Goal: Task Accomplishment & Management: Manage account settings

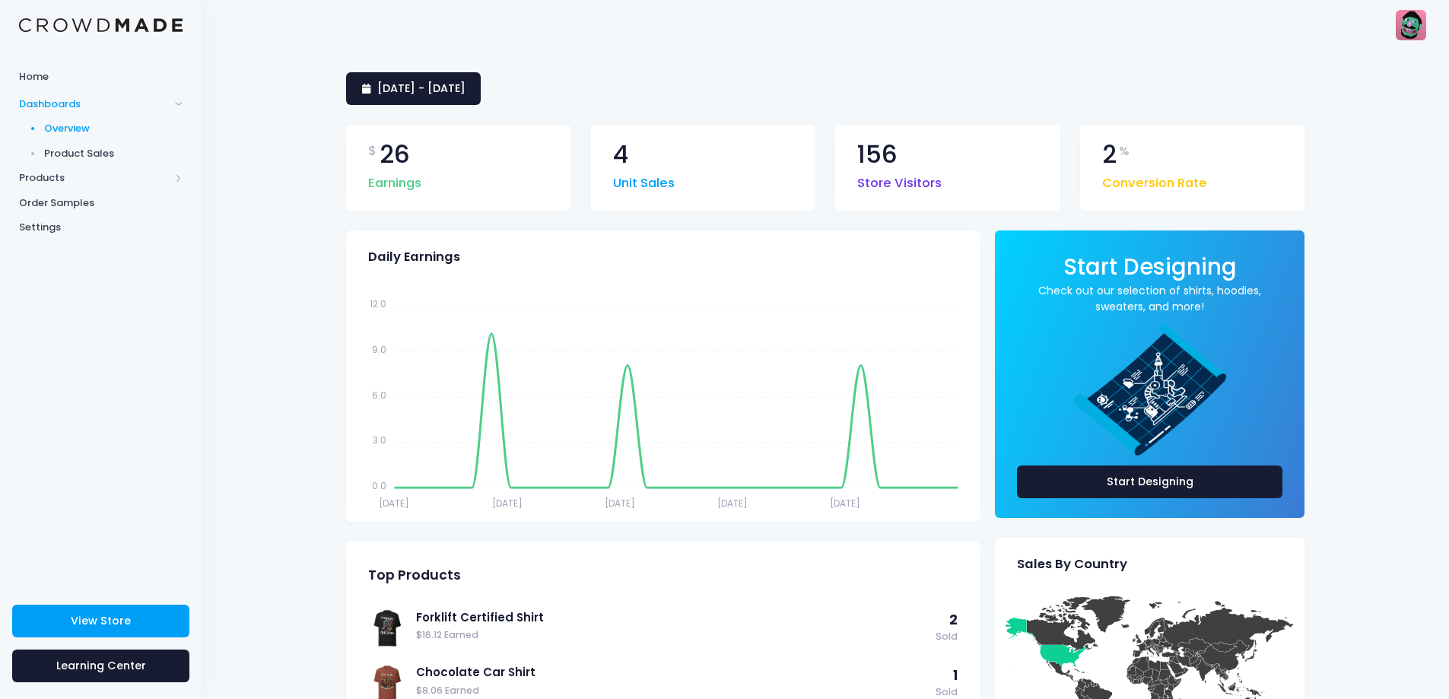
scroll to position [76, 0]
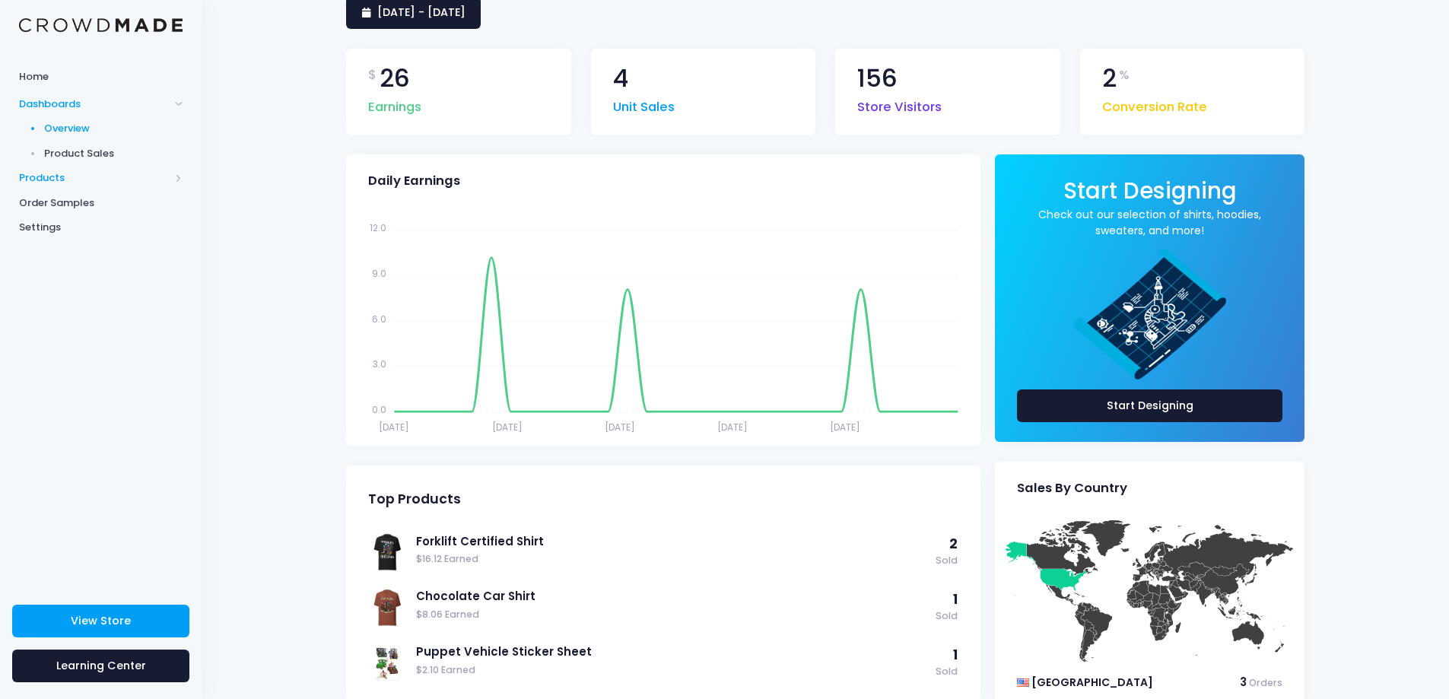
click at [97, 180] on span "Products" at bounding box center [94, 177] width 151 height 15
click at [100, 157] on span "Product Builder" at bounding box center [113, 153] width 139 height 15
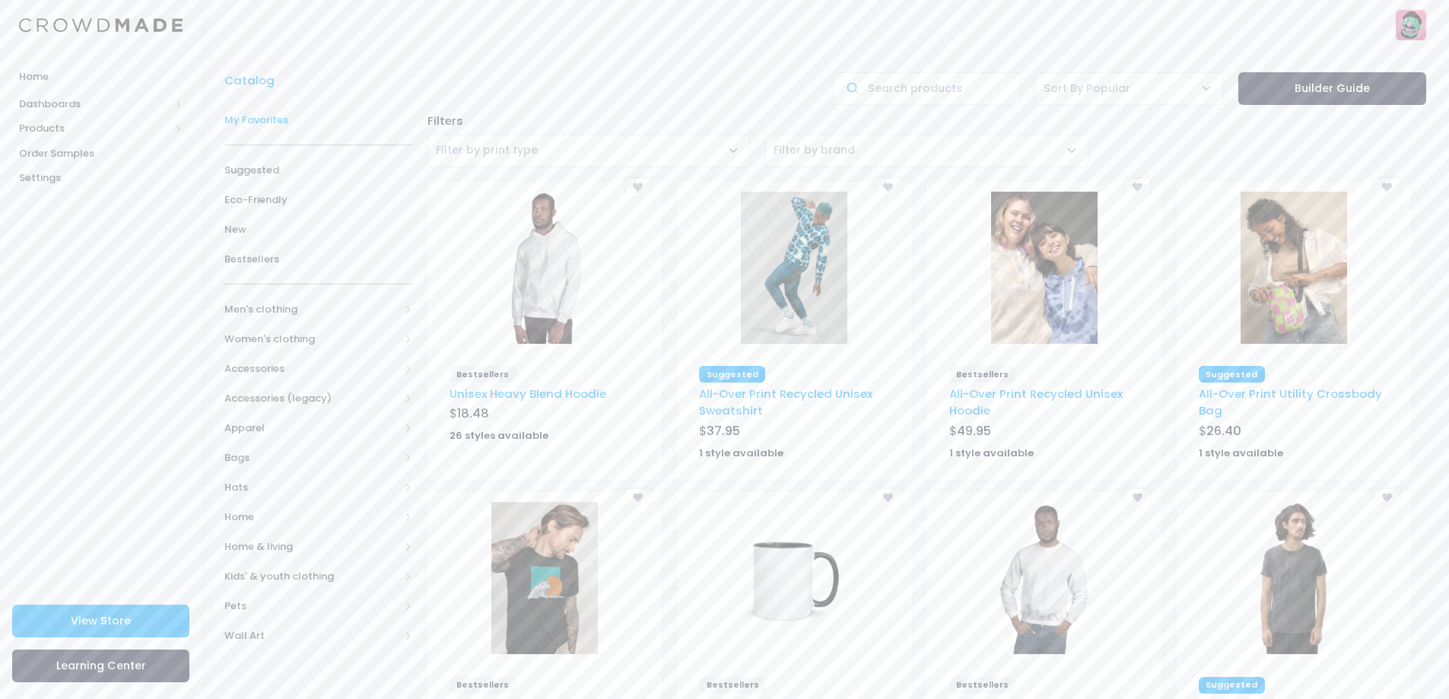
click at [255, 116] on span "My Favorites" at bounding box center [318, 120] width 188 height 15
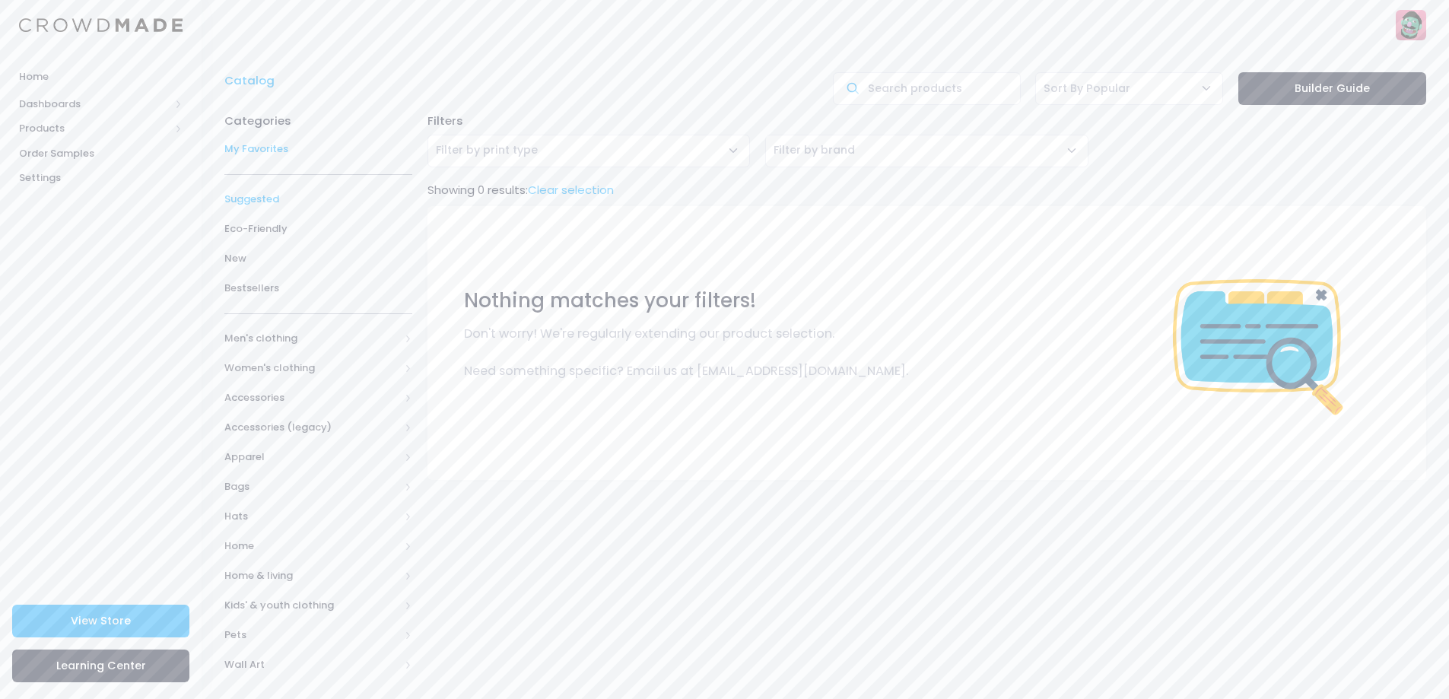
click at [278, 194] on span "Suggested" at bounding box center [318, 199] width 188 height 15
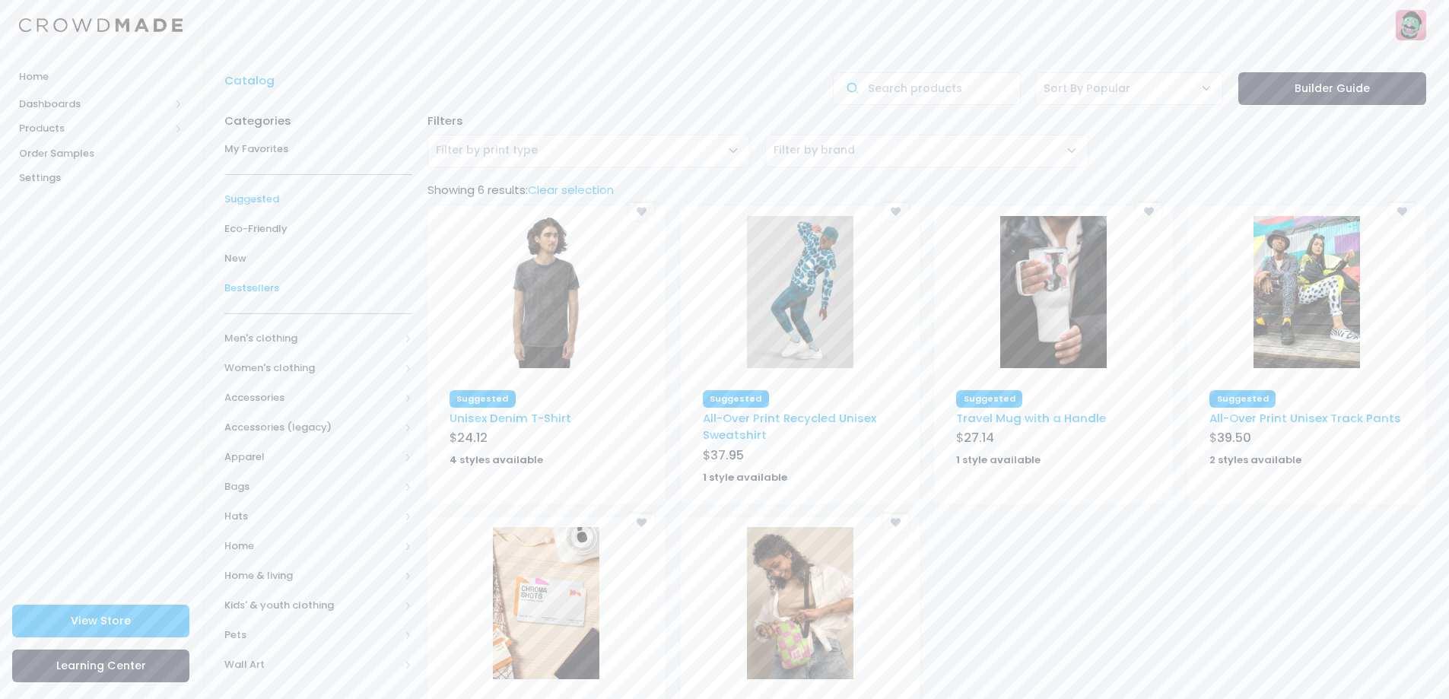
click at [267, 281] on span "Bestsellers" at bounding box center [318, 288] width 188 height 15
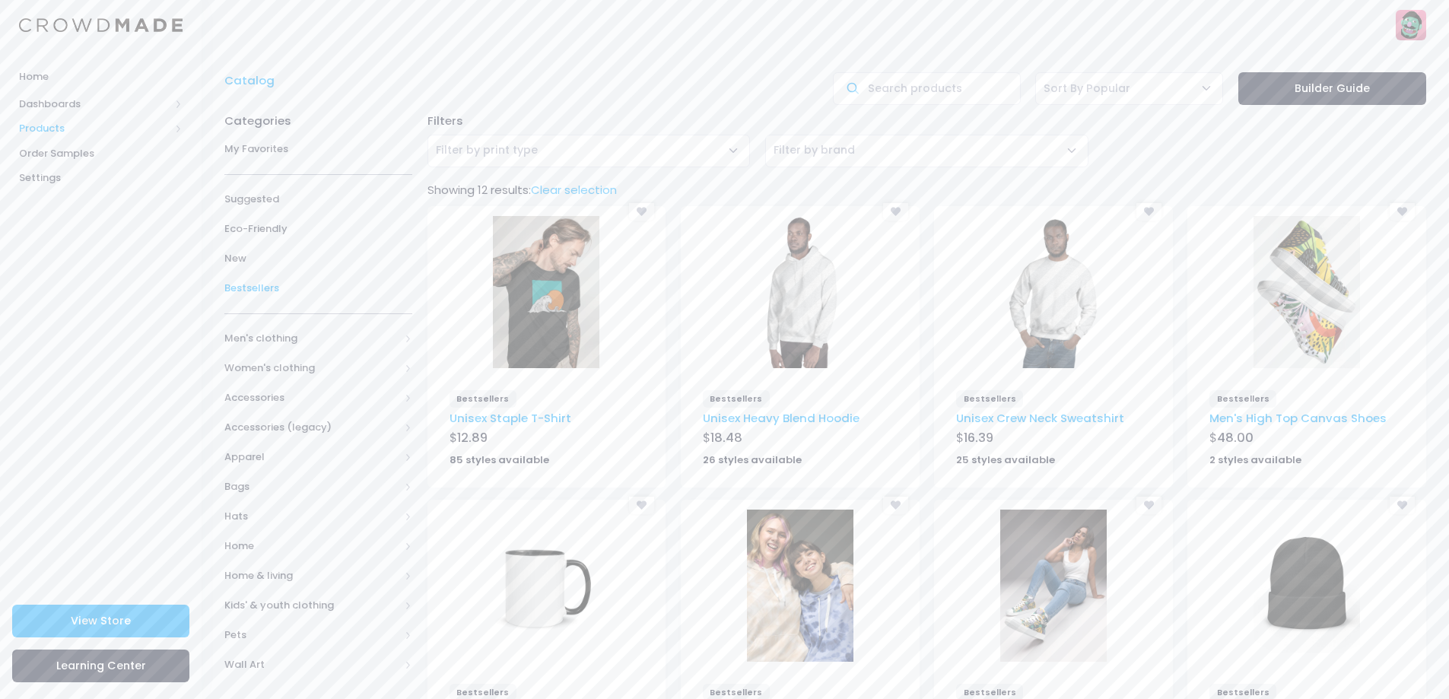
click at [49, 120] on span "Products" at bounding box center [101, 128] width 202 height 25
click at [101, 181] on span "Product Editor" at bounding box center [113, 177] width 139 height 15
click at [526, 418] on link "Unisex Staple T-Shirt" at bounding box center [510, 418] width 122 height 16
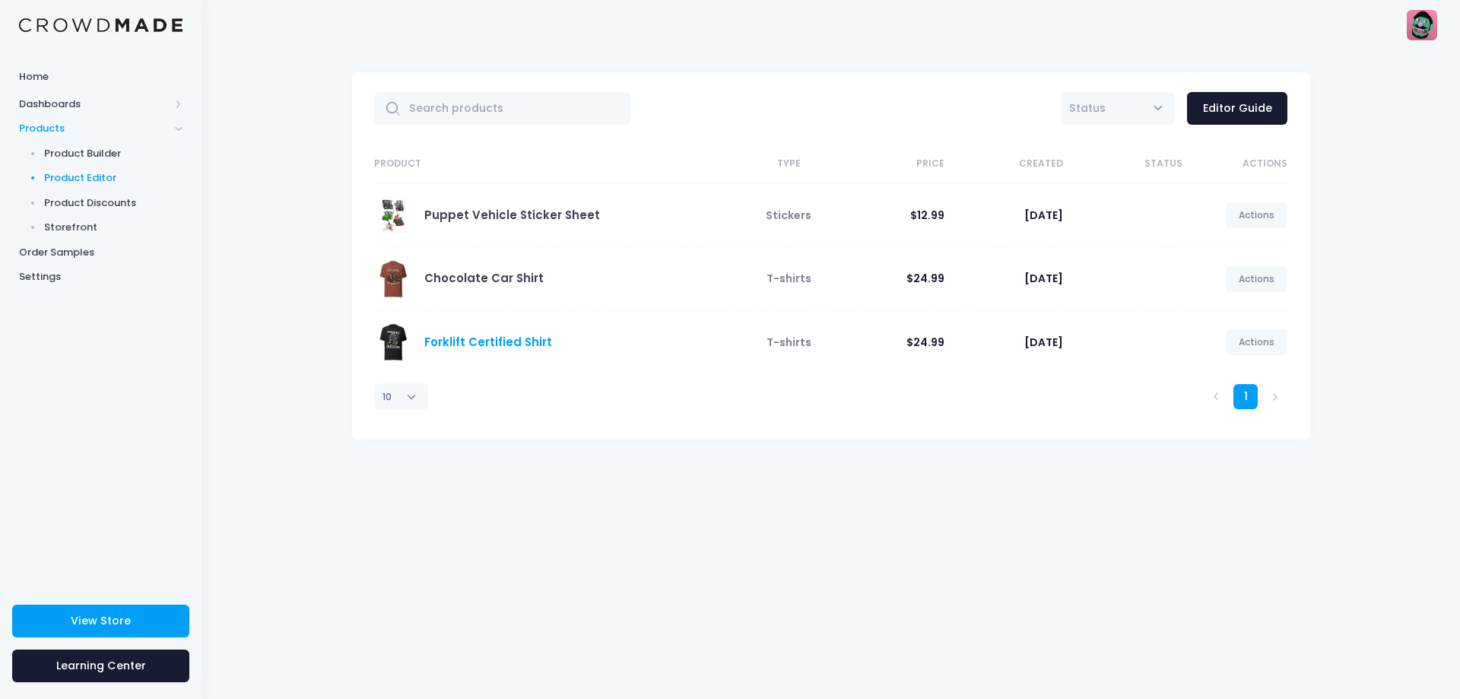
click at [459, 340] on link "Forklift Certified Shirt" at bounding box center [488, 342] width 128 height 16
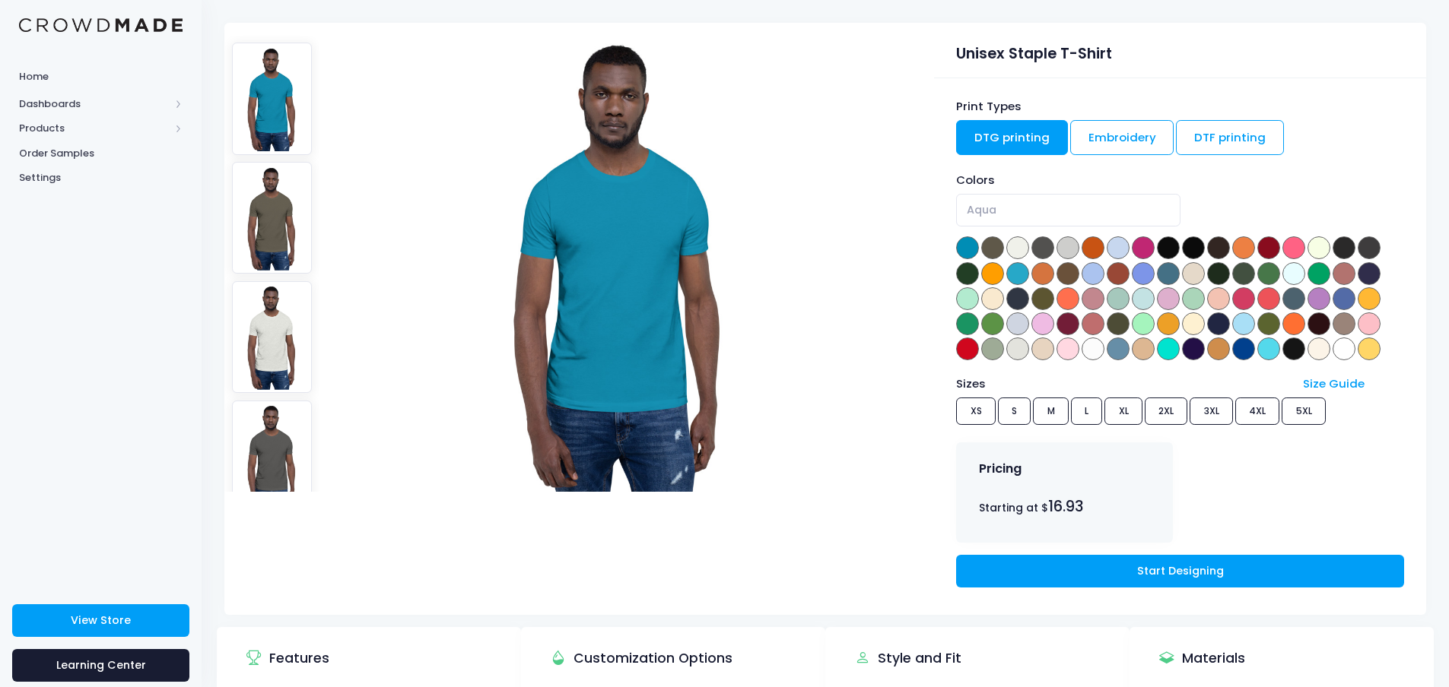
scroll to position [76, 0]
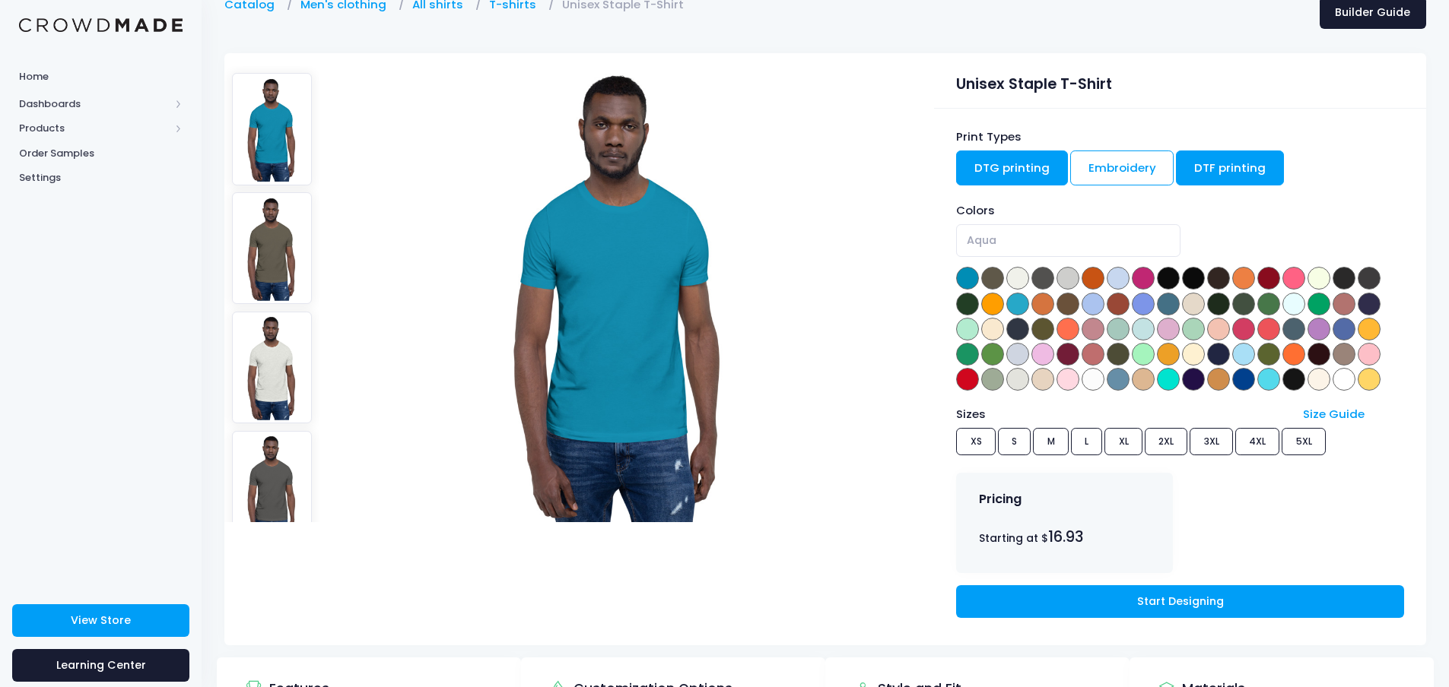
click at [1232, 172] on link "DTF printing" at bounding box center [1230, 168] width 108 height 35
click at [1015, 163] on link "DTG printing" at bounding box center [1012, 168] width 112 height 35
click at [1214, 159] on link "DTF printing" at bounding box center [1230, 168] width 108 height 35
click at [1016, 168] on link "DTG printing" at bounding box center [1012, 168] width 112 height 35
click at [1206, 163] on link "DTF printing" at bounding box center [1230, 168] width 108 height 35
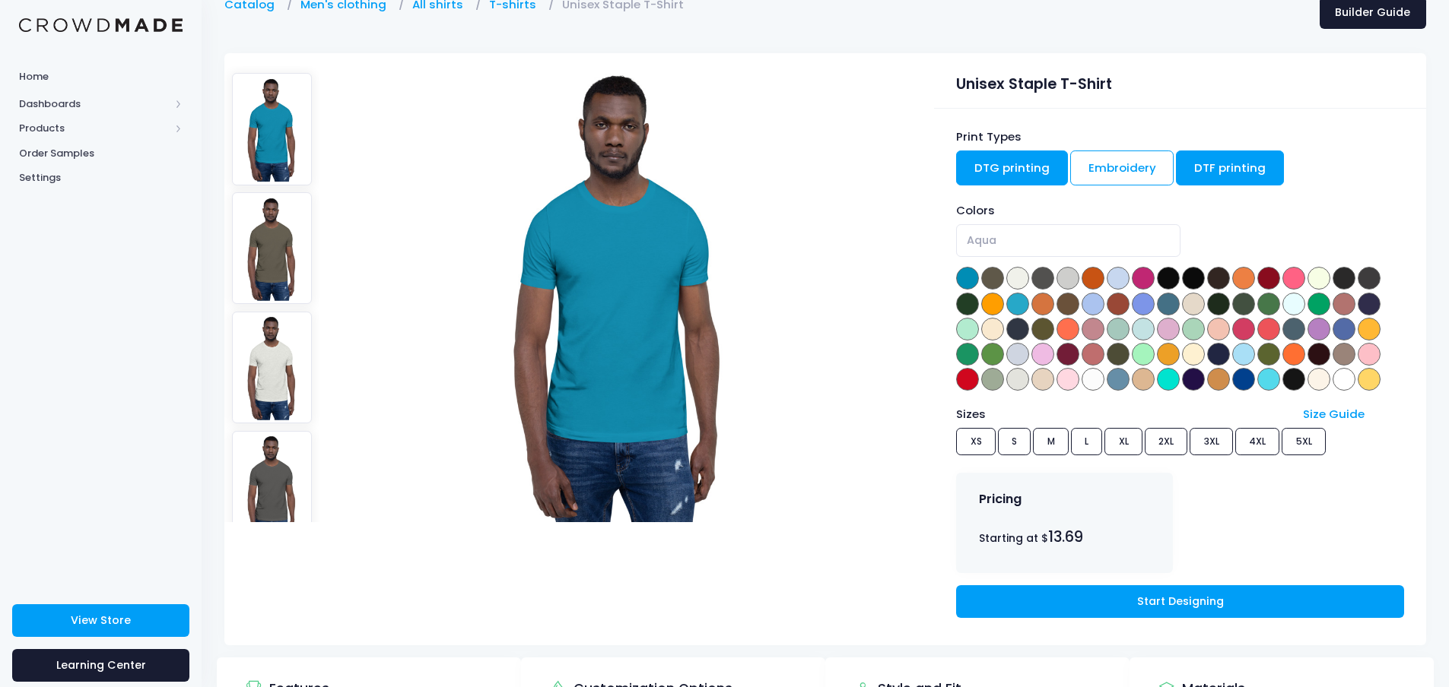
click at [1010, 169] on link "DTG printing" at bounding box center [1012, 168] width 112 height 35
click at [1116, 168] on link "Embroidery" at bounding box center [1122, 168] width 104 height 35
click at [1020, 161] on link "DTG printing" at bounding box center [1012, 168] width 112 height 35
click at [1233, 177] on link "DTF printing" at bounding box center [1230, 168] width 108 height 35
click at [990, 162] on link "DTG printing" at bounding box center [1012, 168] width 112 height 35
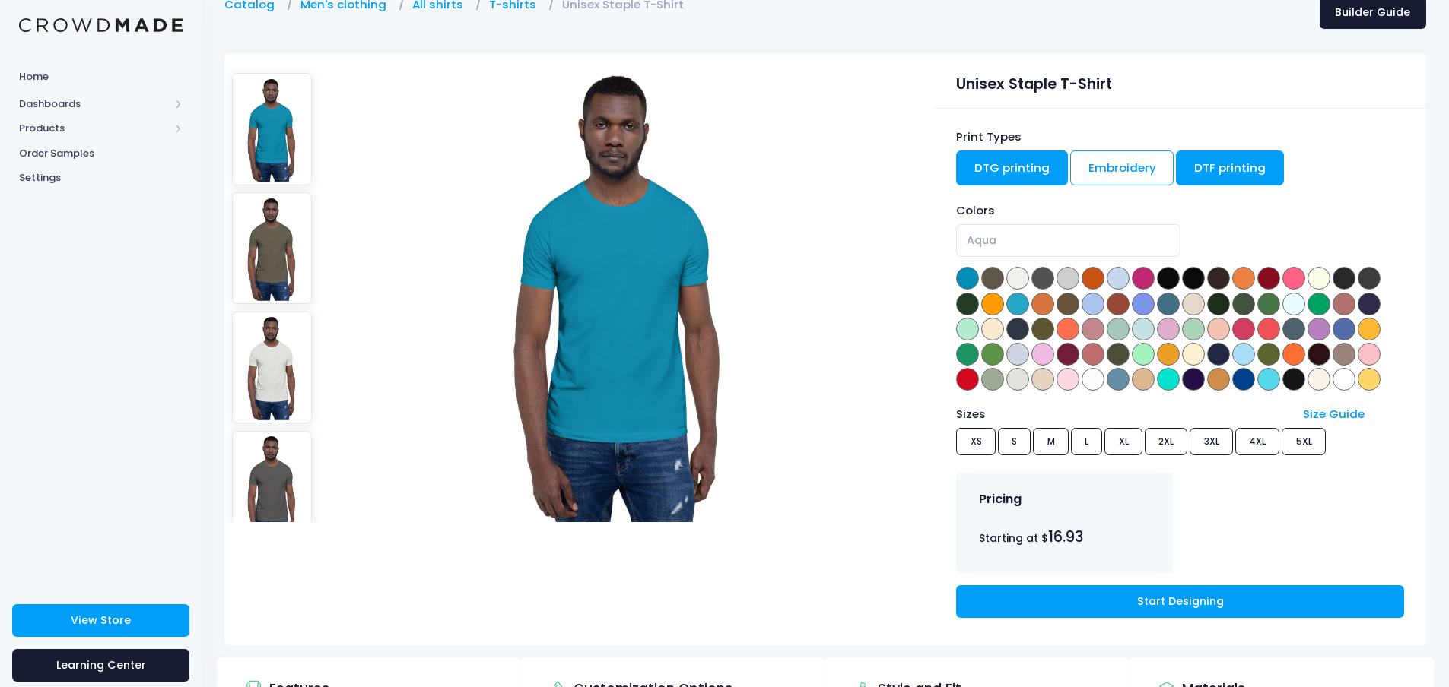
click at [1227, 161] on link "DTF printing" at bounding box center [1230, 168] width 108 height 35
click at [1033, 167] on link "DTG printing" at bounding box center [1012, 168] width 112 height 35
click at [1236, 160] on link "DTF printing" at bounding box center [1230, 168] width 108 height 35
click at [1001, 169] on link "DTG printing" at bounding box center [1012, 168] width 112 height 35
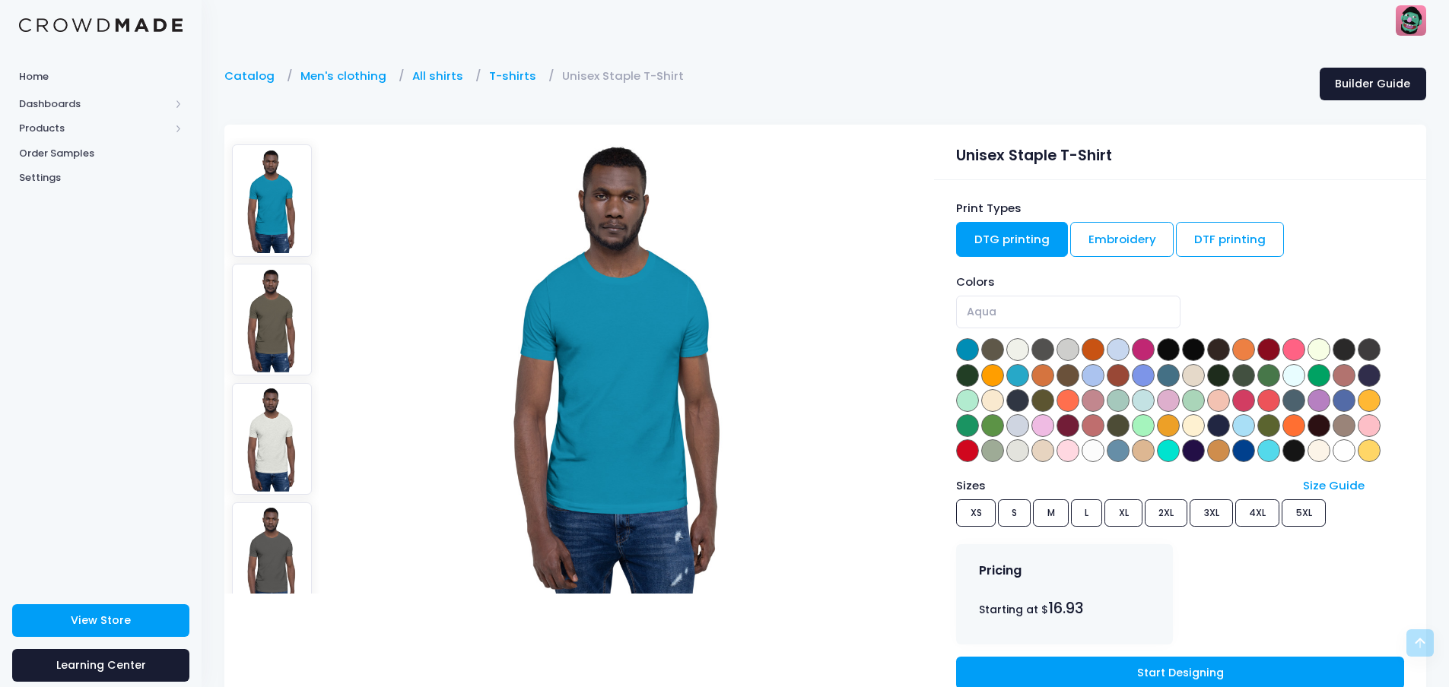
scroll to position [0, 0]
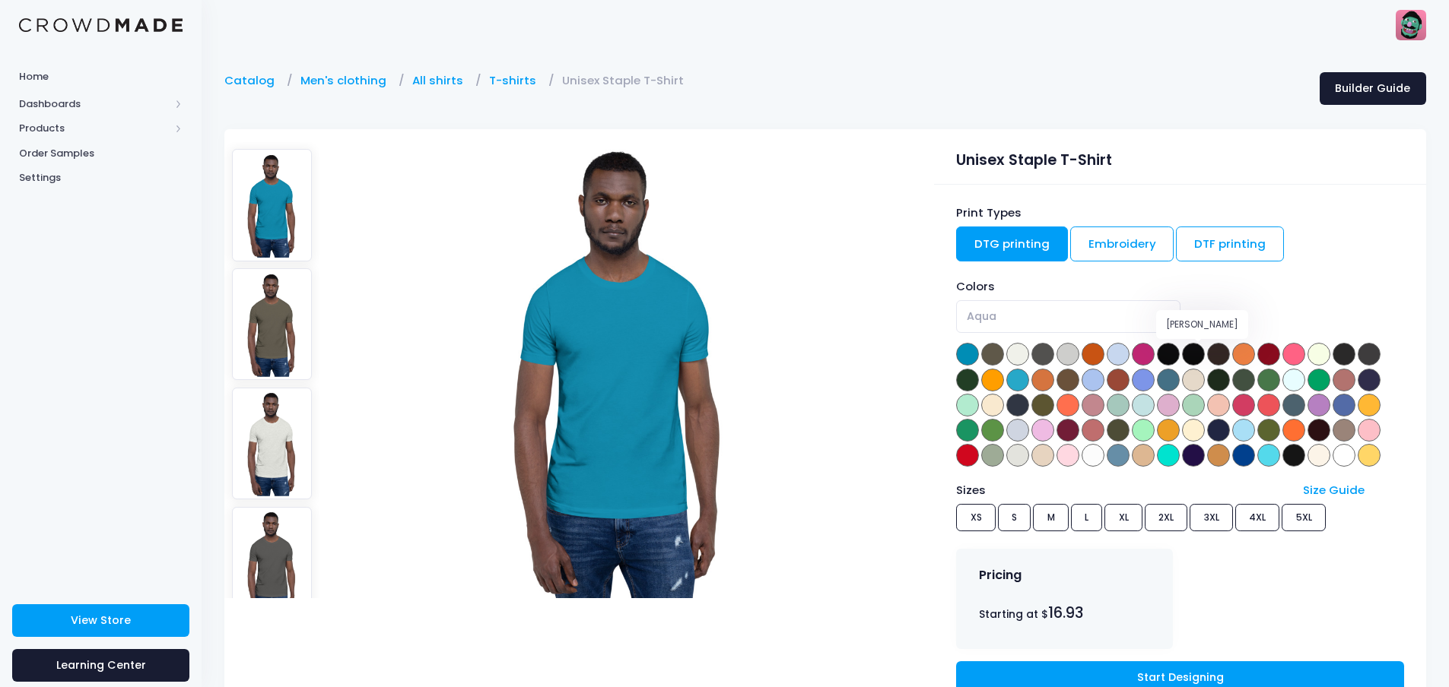
click at [1204, 351] on span at bounding box center [1193, 354] width 23 height 23
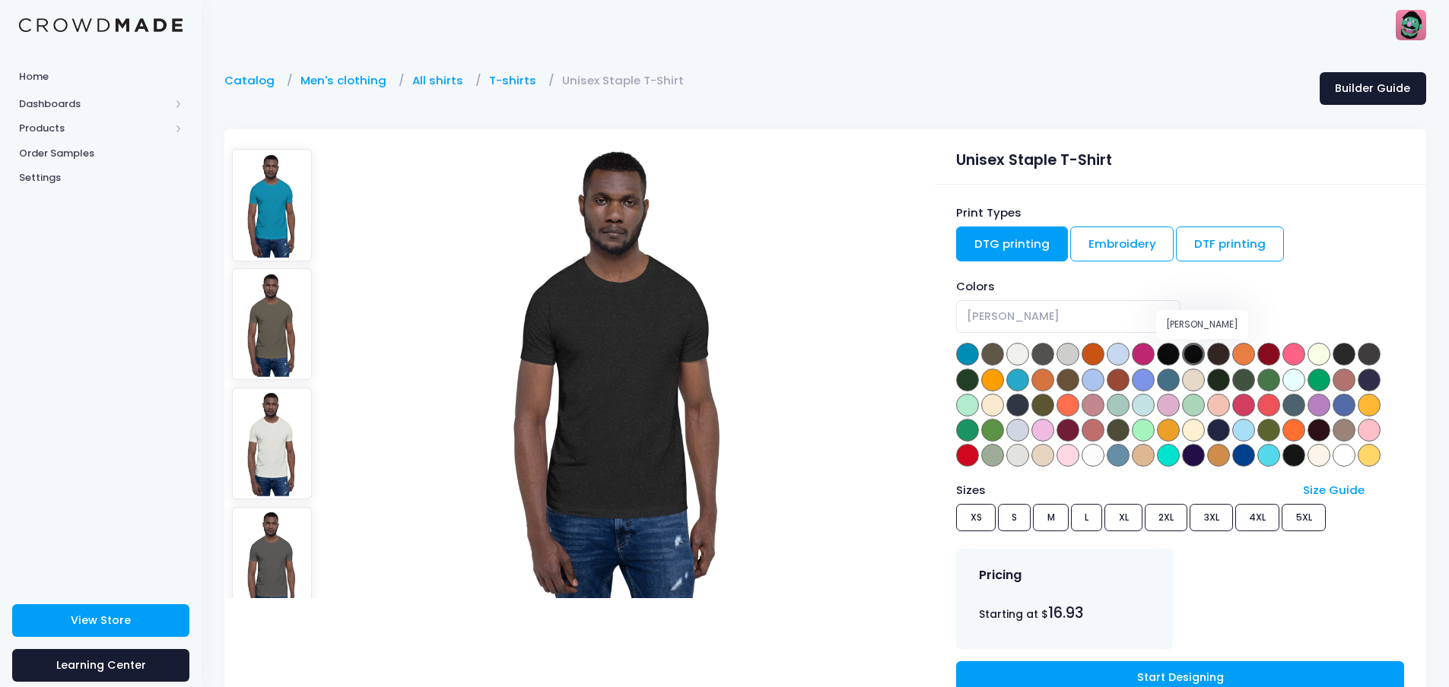
click at [1184, 351] on div "Colors Aqua Army Ash Asphalt Athletic Heather Autumn Baby Blue Berry Black Blac…" at bounding box center [1179, 373] width 447 height 191
click at [1175, 352] on span at bounding box center [1168, 354] width 23 height 23
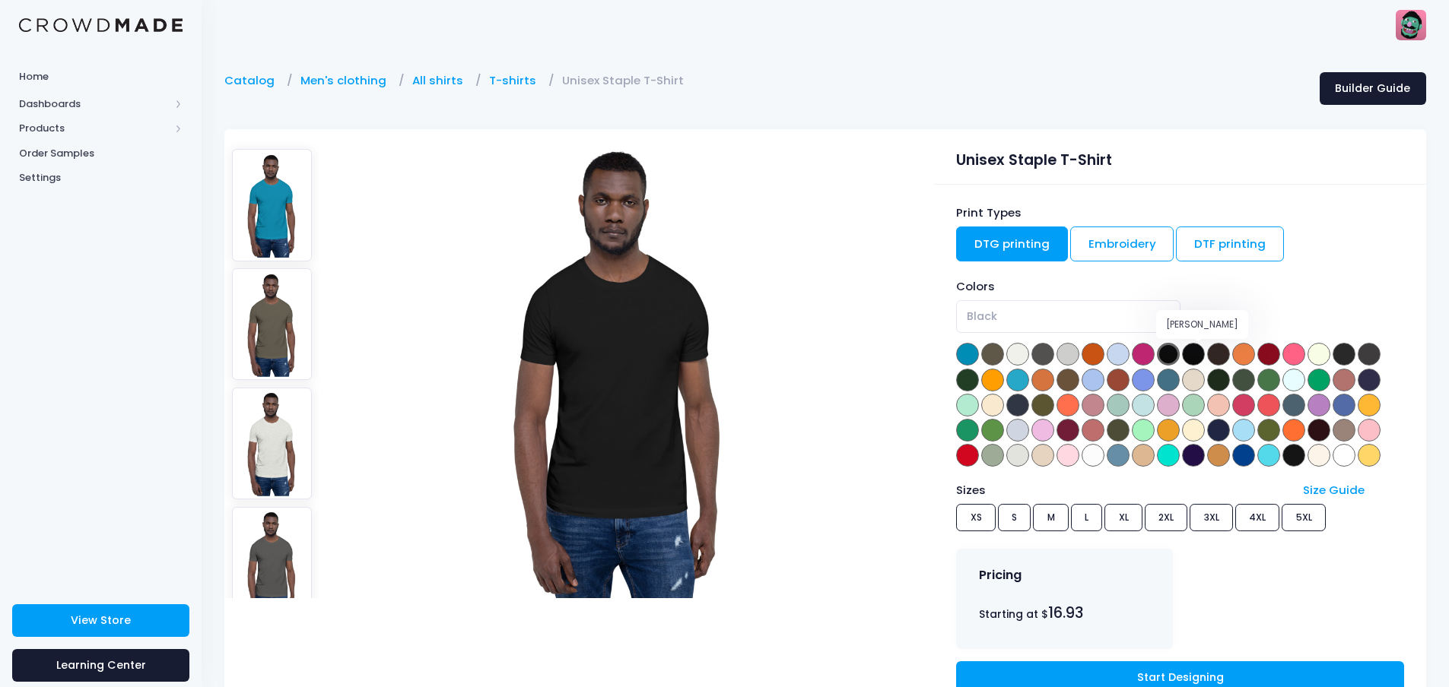
click at [1198, 354] on span at bounding box center [1193, 354] width 23 height 23
select select "Black Heather"
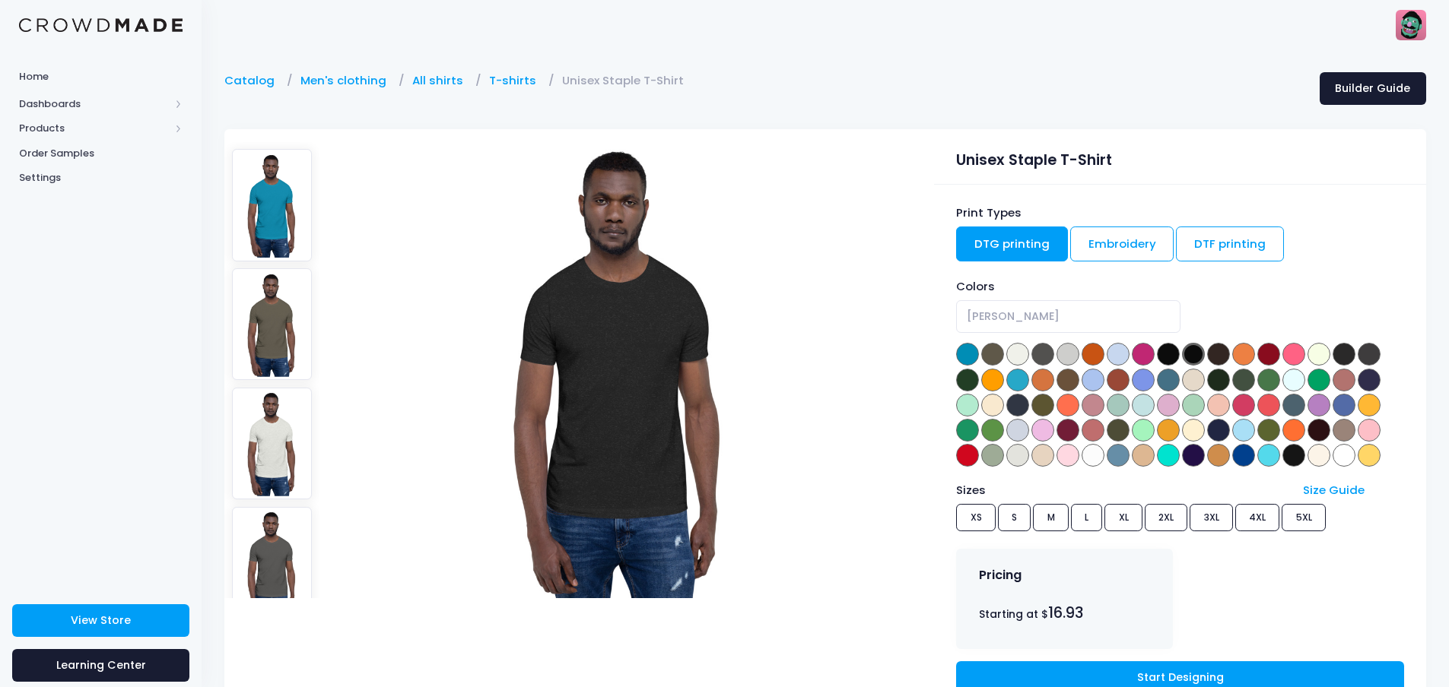
click at [983, 514] on div "Sizes Size Guide XS S M L XL 2XL 3XL 4XL 5XL" at bounding box center [1179, 509] width 447 height 55
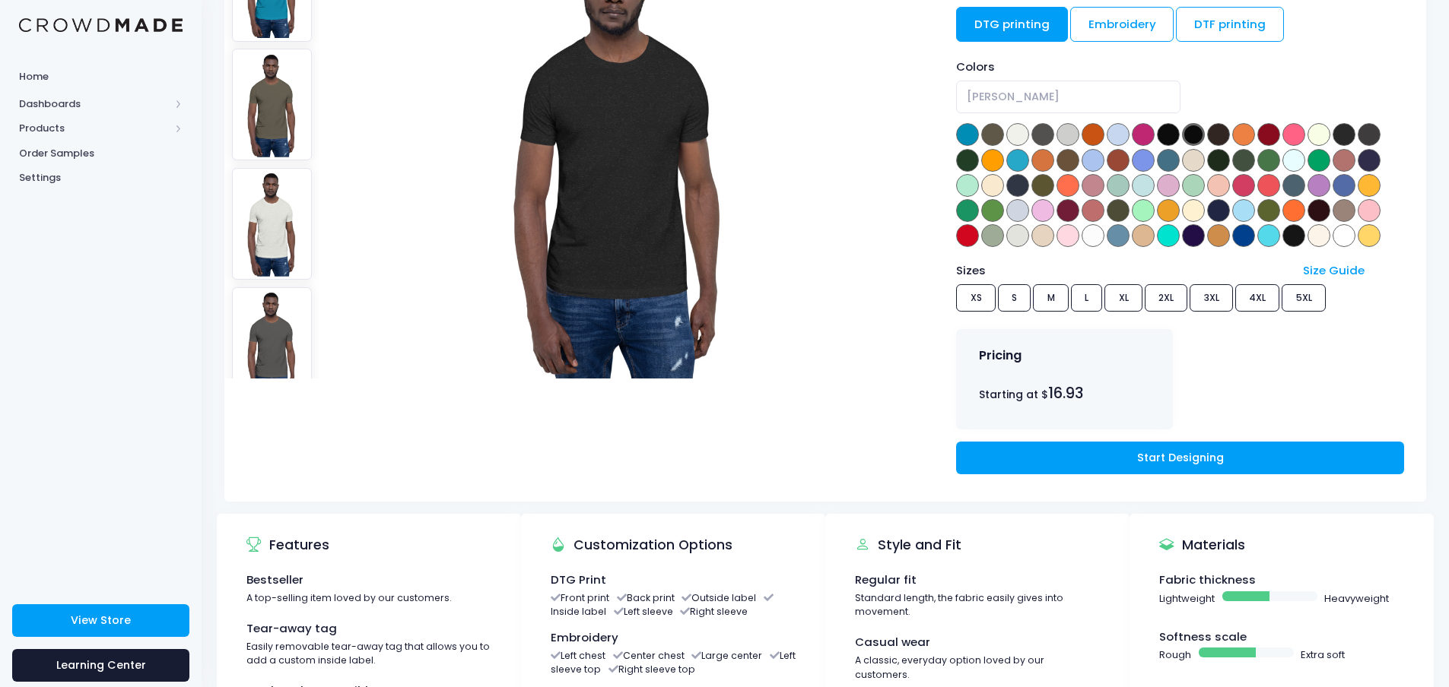
scroll to position [228, 0]
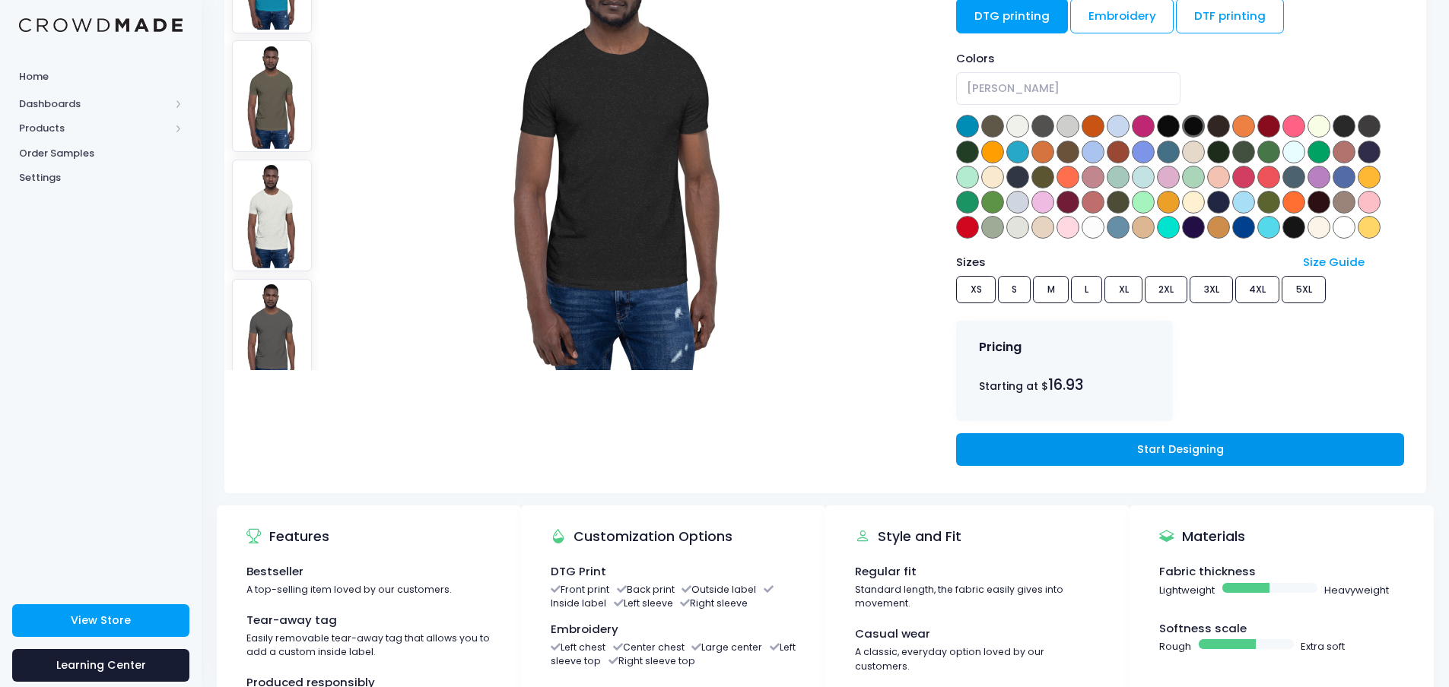
click at [1112, 444] on link "Start Designing" at bounding box center [1179, 449] width 447 height 33
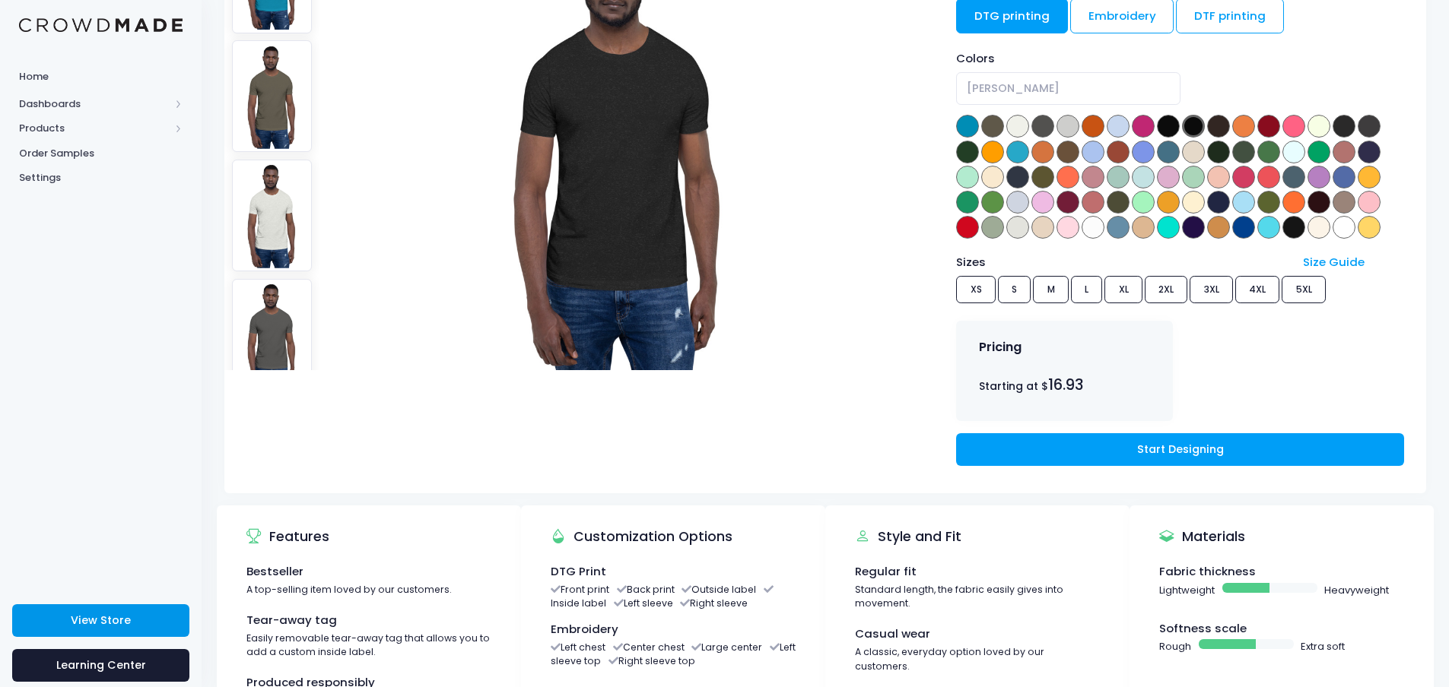
click at [109, 620] on span "View Store" at bounding box center [101, 620] width 60 height 15
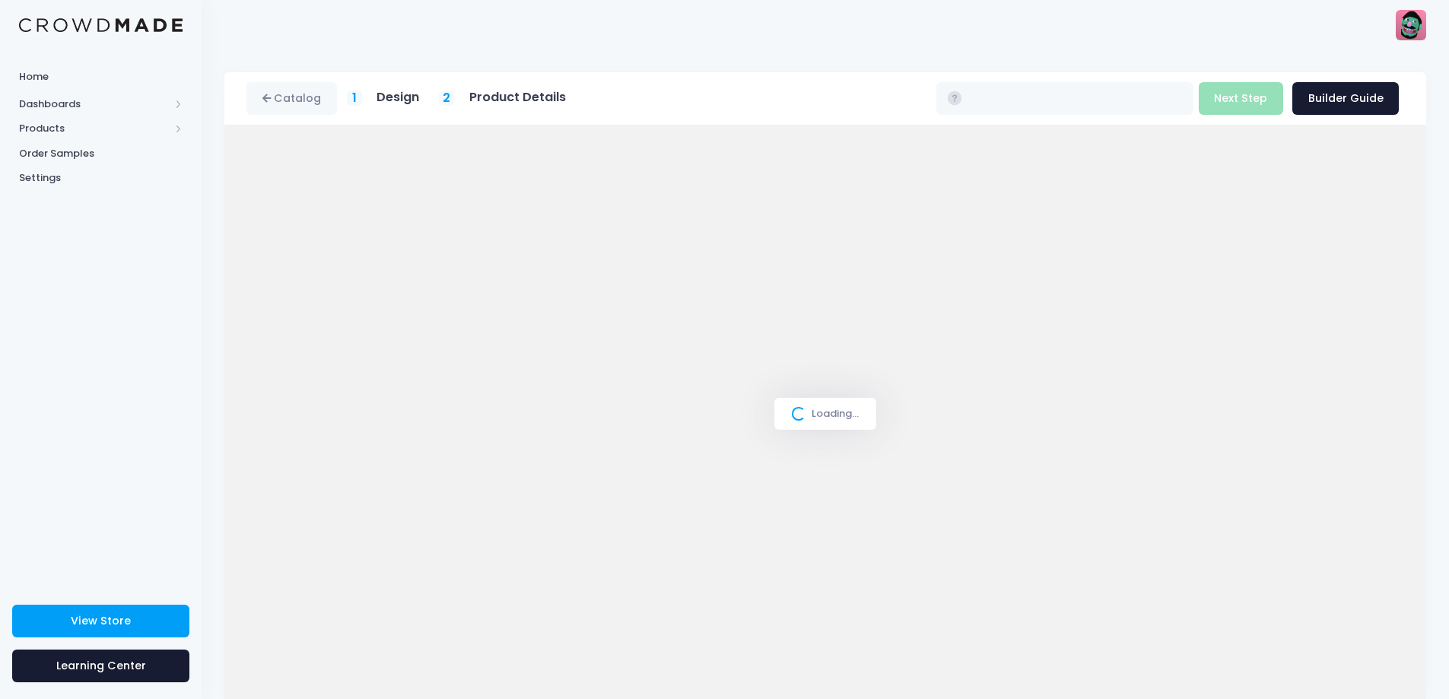
type input "$16.93 - $22.73"
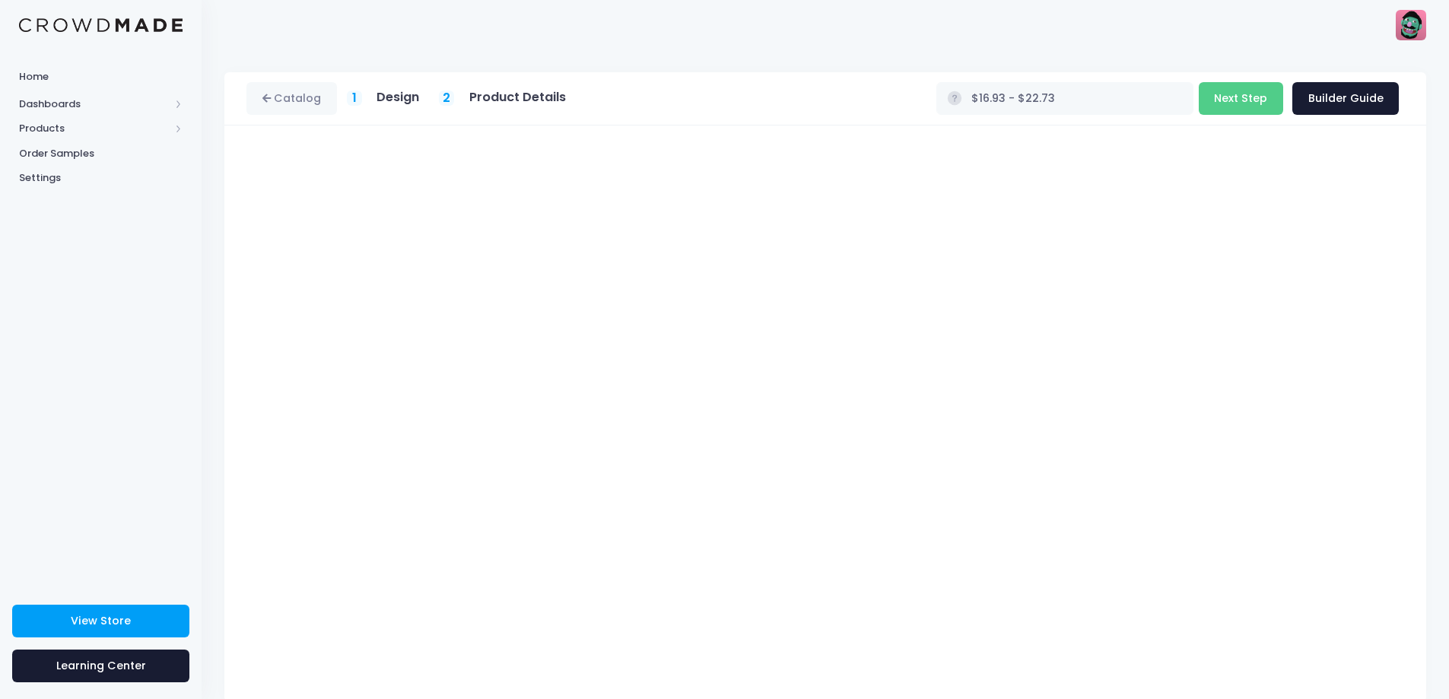
scroll to position [26, 0]
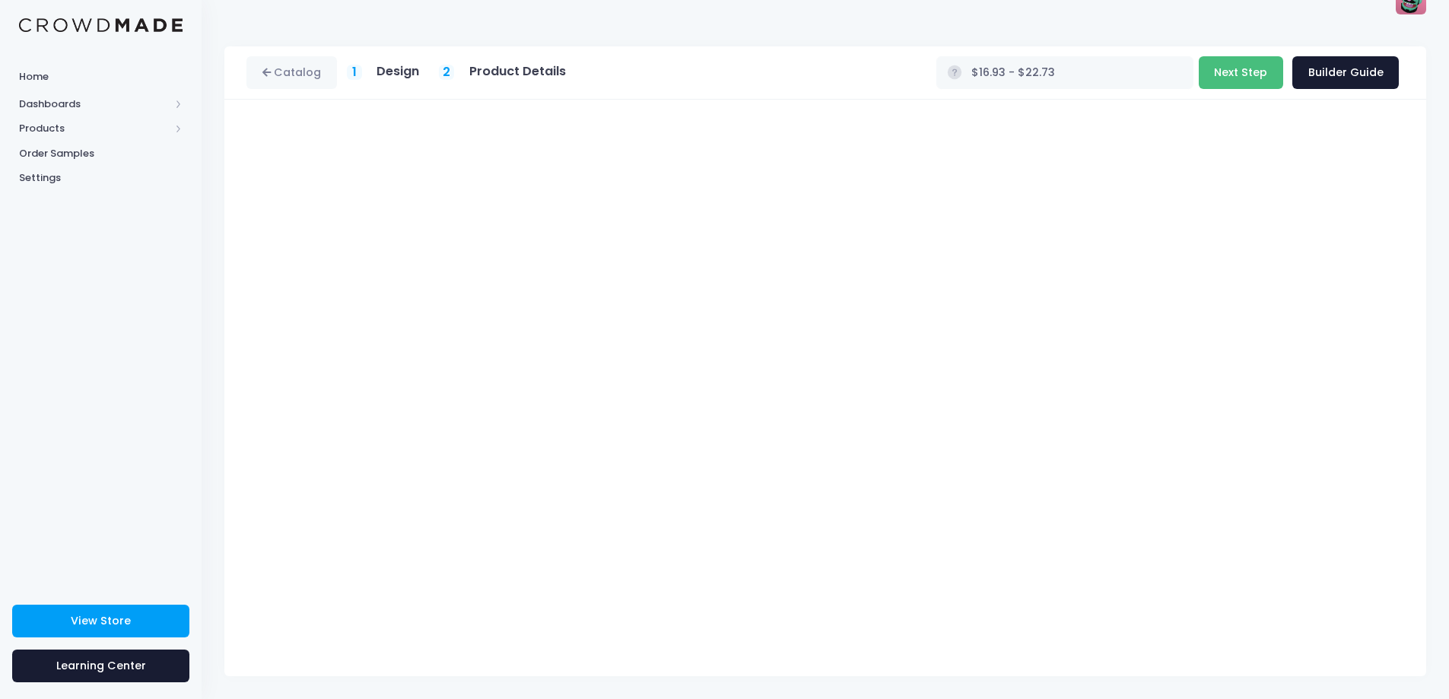
click at [1231, 76] on button "Next Step" at bounding box center [1240, 72] width 84 height 33
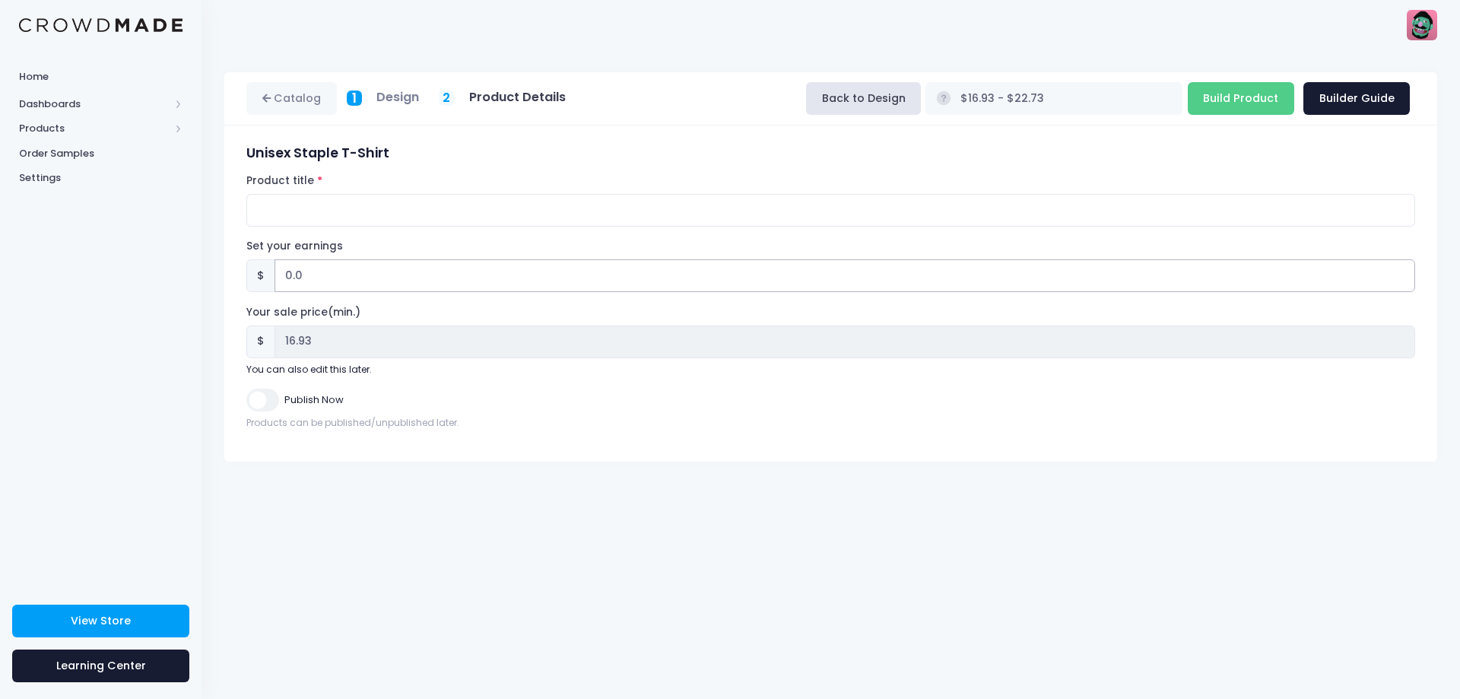
click at [300, 273] on input "0.0" at bounding box center [845, 275] width 1141 height 33
drag, startPoint x: 307, startPoint y: 272, endPoint x: 246, endPoint y: 262, distance: 61.6
click at [247, 262] on div "$ 0.0" at bounding box center [830, 275] width 1169 height 33
type input "8"
type input "$24.93 - $30.73"
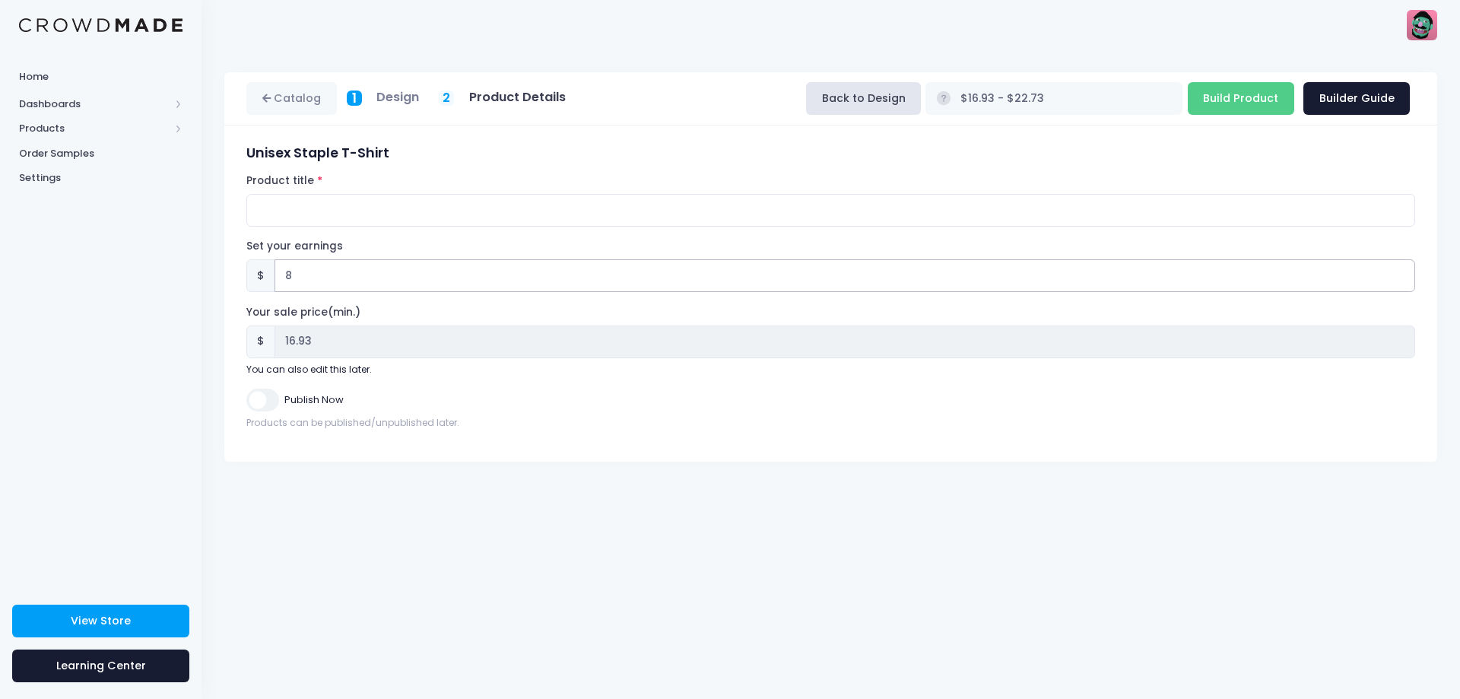
type input "24.93"
type input "8.06"
type input "$24.99 - $30.79"
type input "24.99"
type input "8.06"
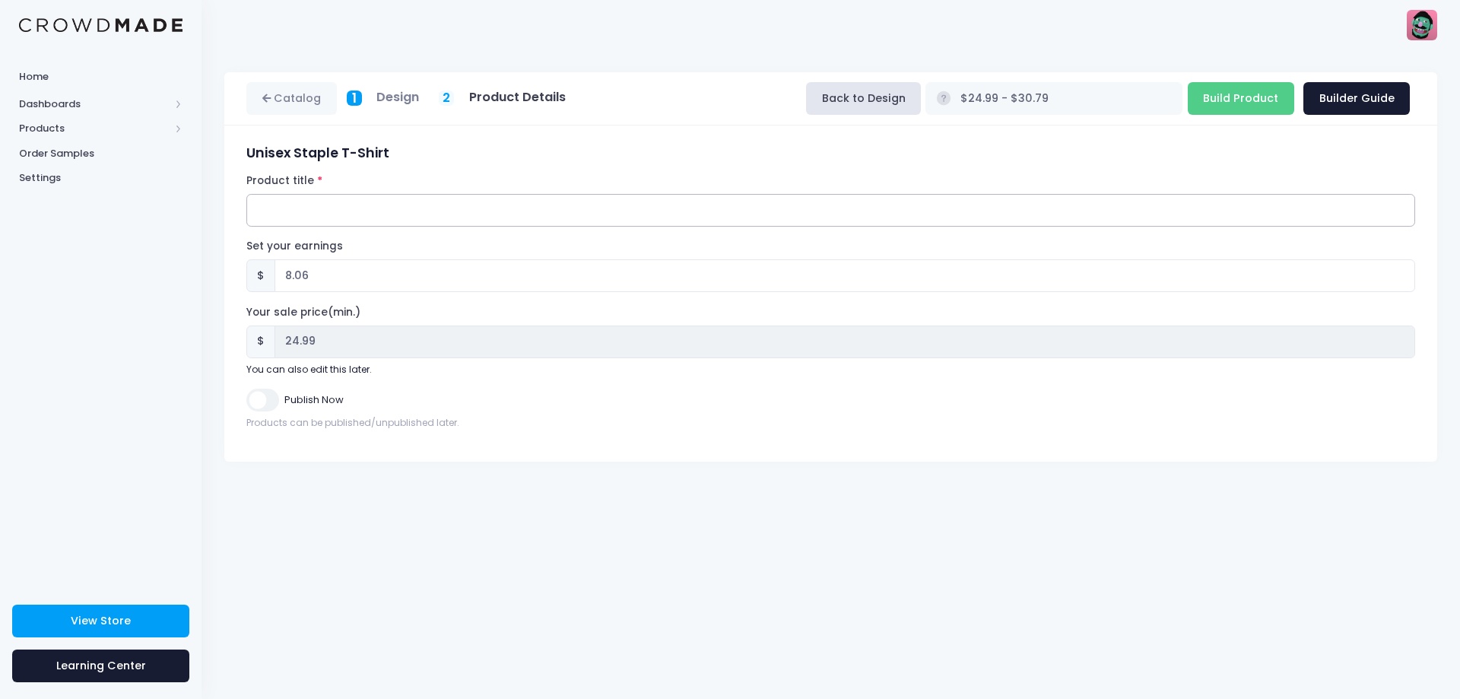
click at [316, 210] on input "Product title" at bounding box center [830, 210] width 1169 height 33
type input "Answer My Riddles Three Shirt"
click at [1367, 110] on link "Builder Guide" at bounding box center [1356, 98] width 106 height 33
click at [1230, 94] on input "Build Product" at bounding box center [1241, 98] width 106 height 33
type input "Building product..."
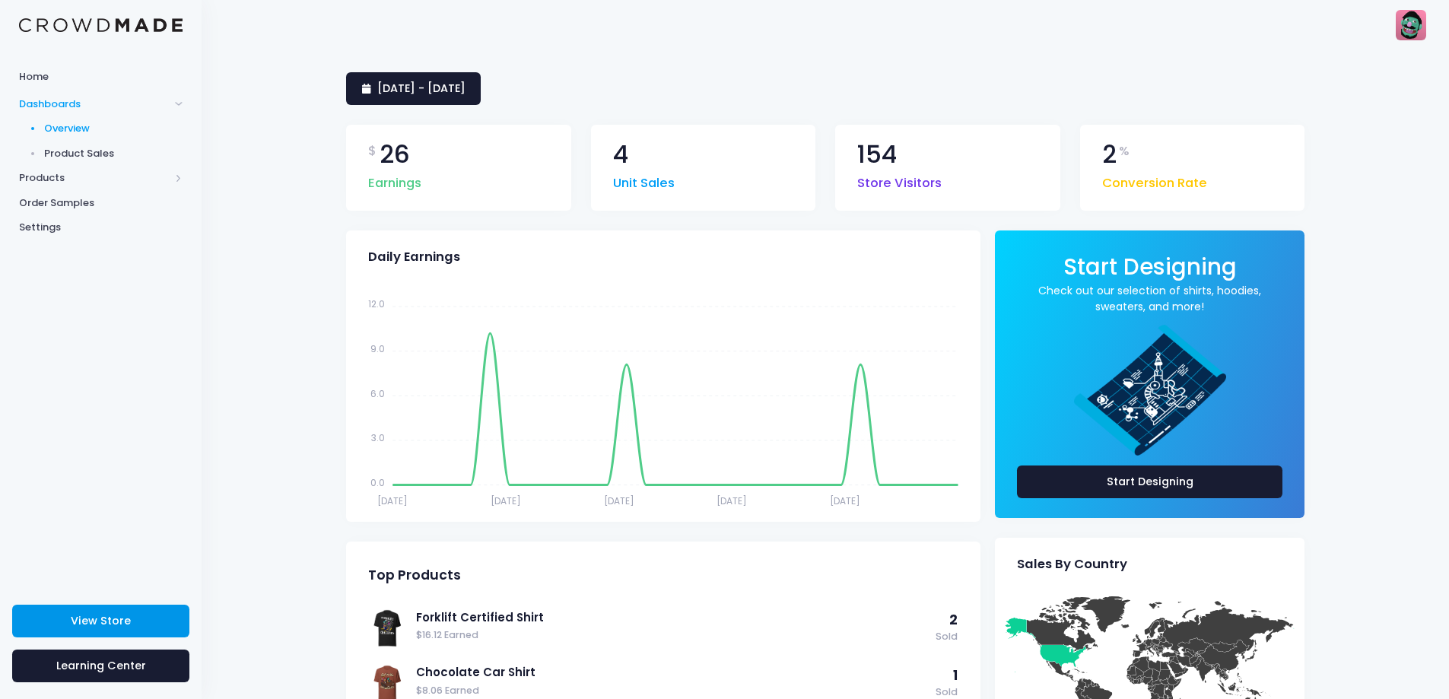
click at [144, 624] on link "View Store" at bounding box center [100, 621] width 177 height 33
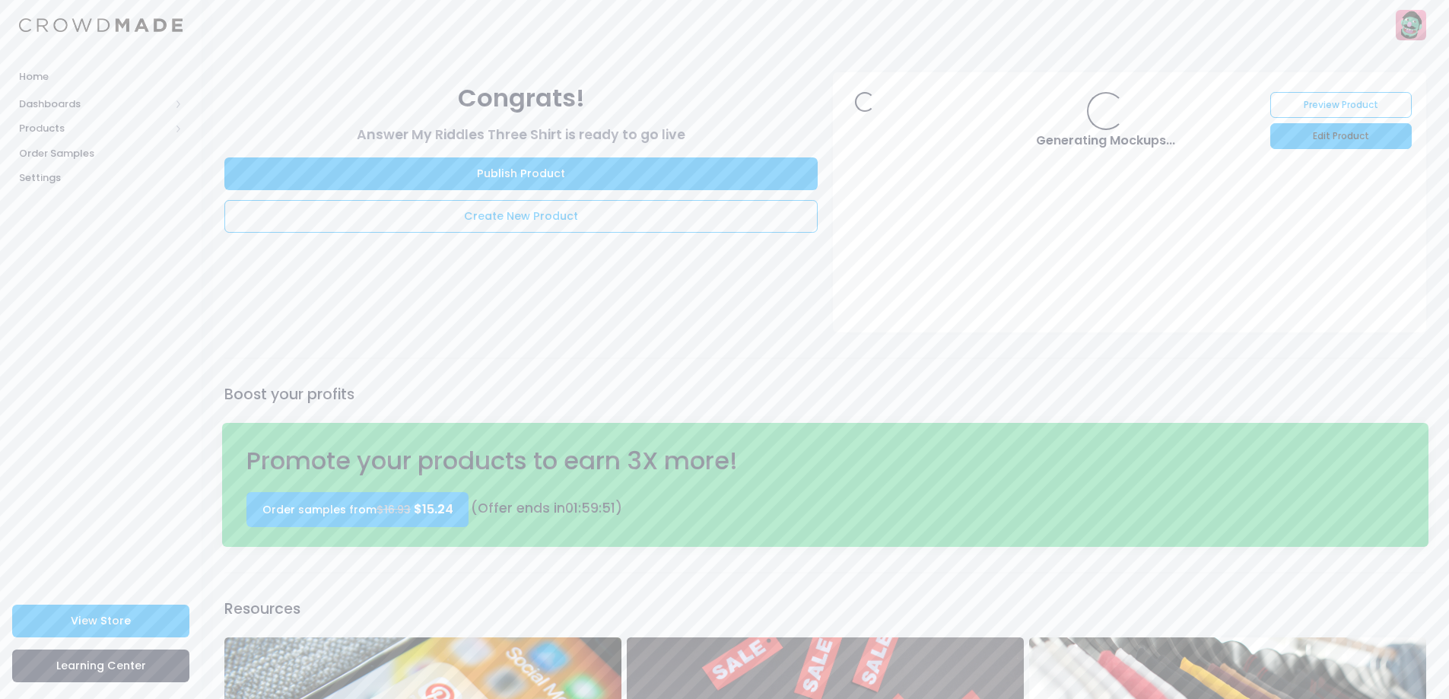
click at [1345, 138] on link "Edit Product" at bounding box center [1340, 136] width 141 height 26
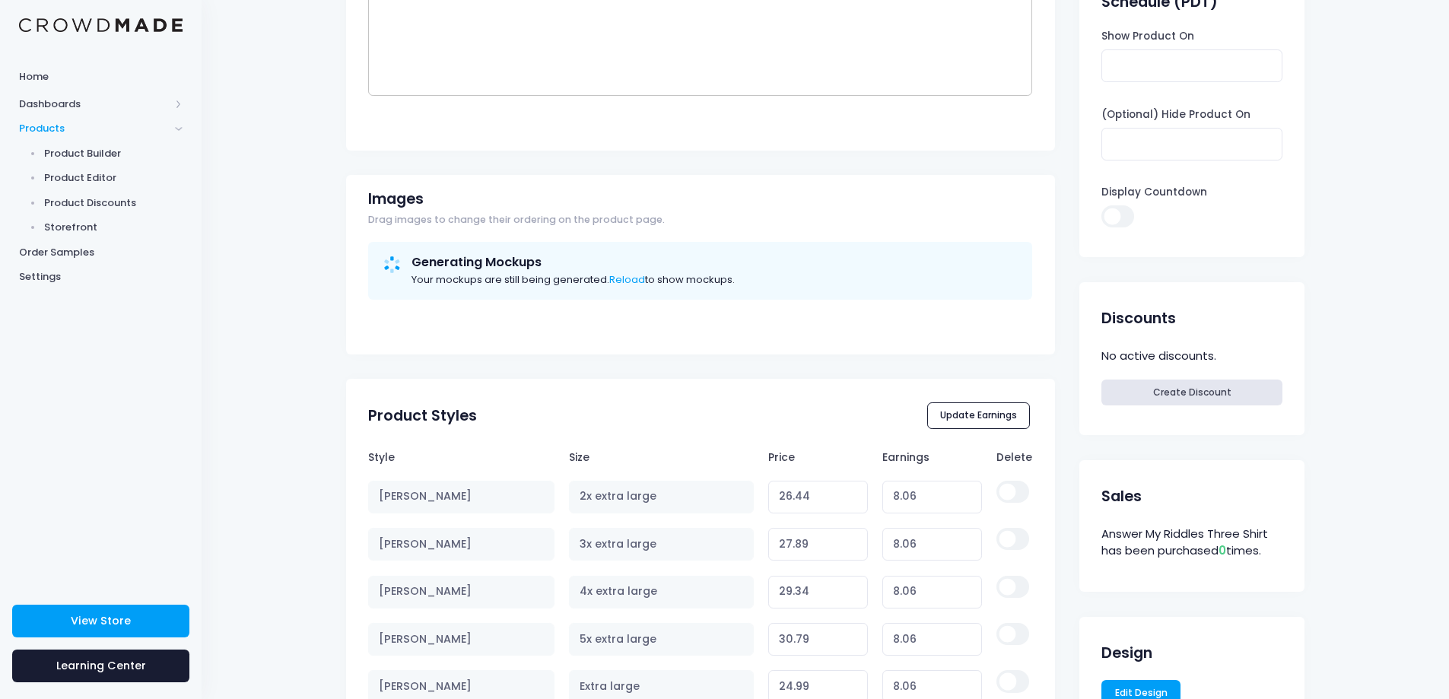
scroll to position [456, 0]
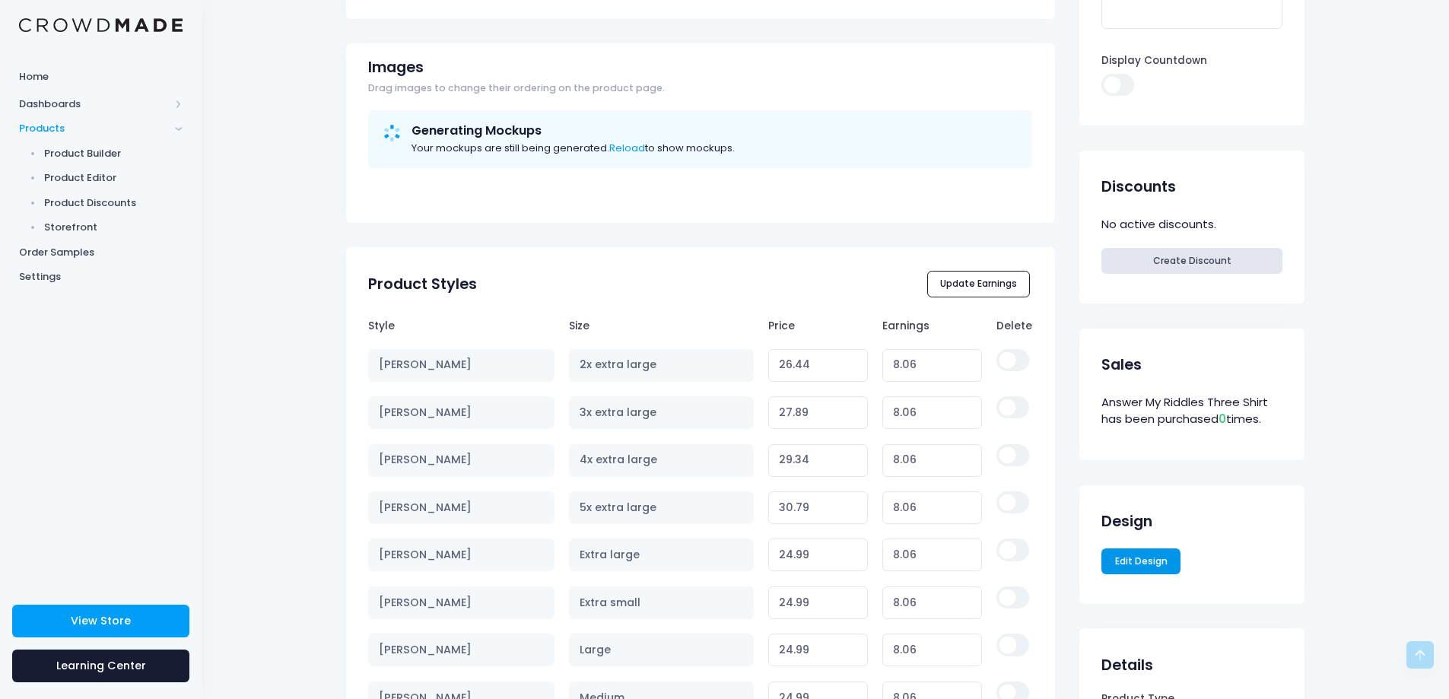
click at [1147, 564] on link "Edit Design" at bounding box center [1140, 561] width 79 height 26
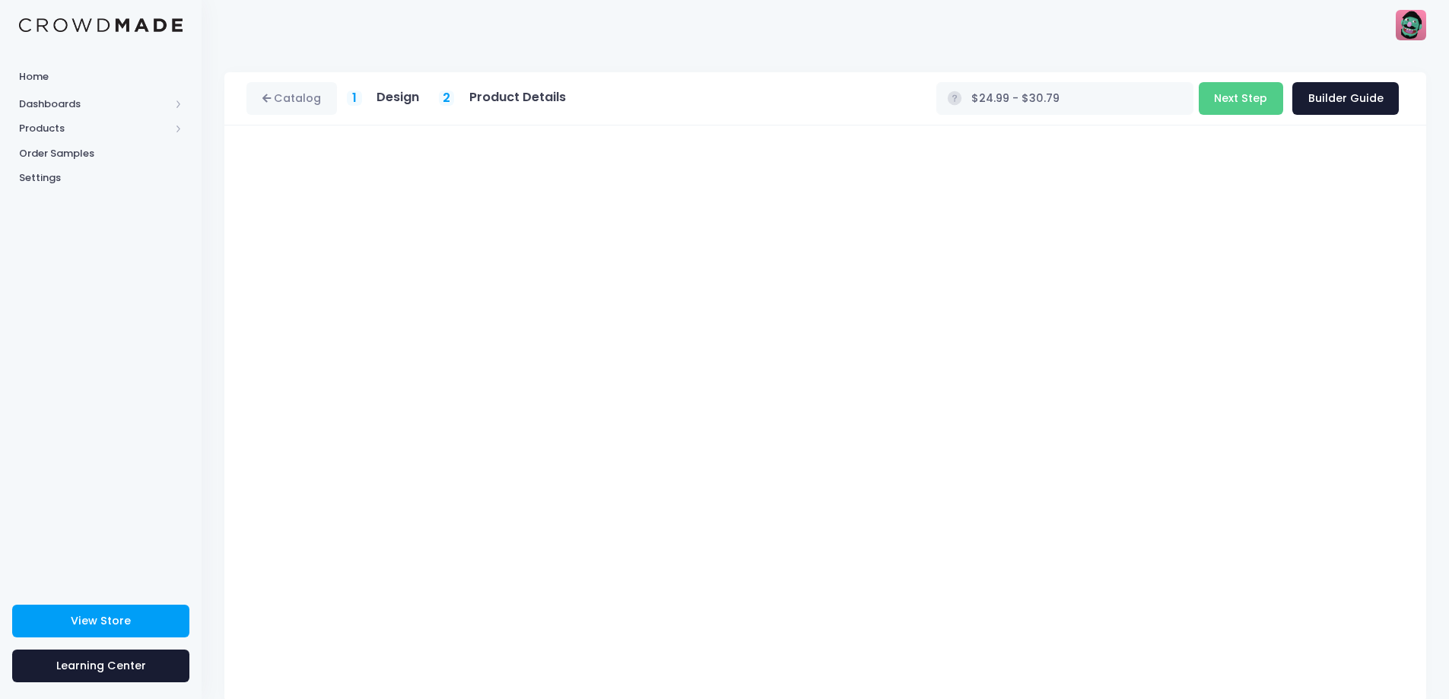
click at [392, 97] on h5 "Design" at bounding box center [397, 97] width 43 height 15
click at [368, 103] on div "1 Design" at bounding box center [383, 98] width 73 height 17
click at [354, 98] on span "1" at bounding box center [354, 98] width 5 height 18
type input "$24.99 - $29.34"
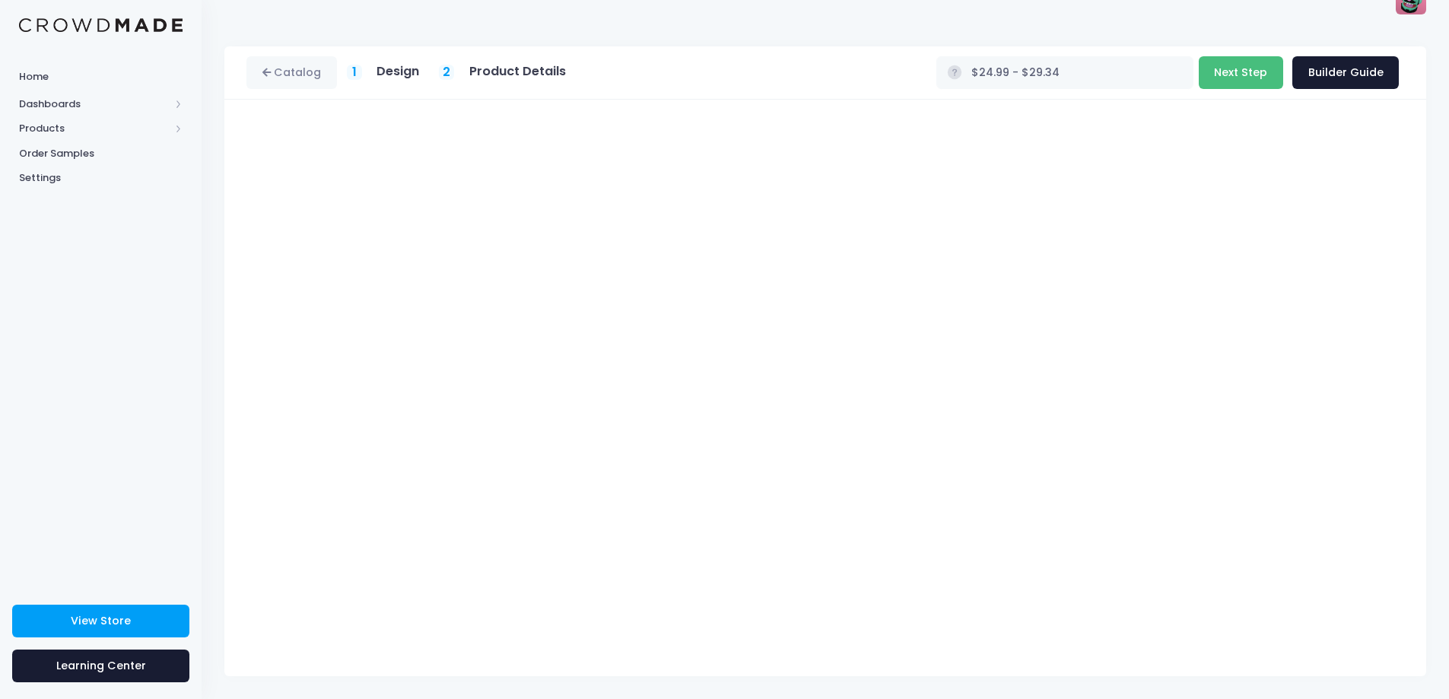
click at [1246, 71] on button "Next Step" at bounding box center [1240, 72] width 84 height 33
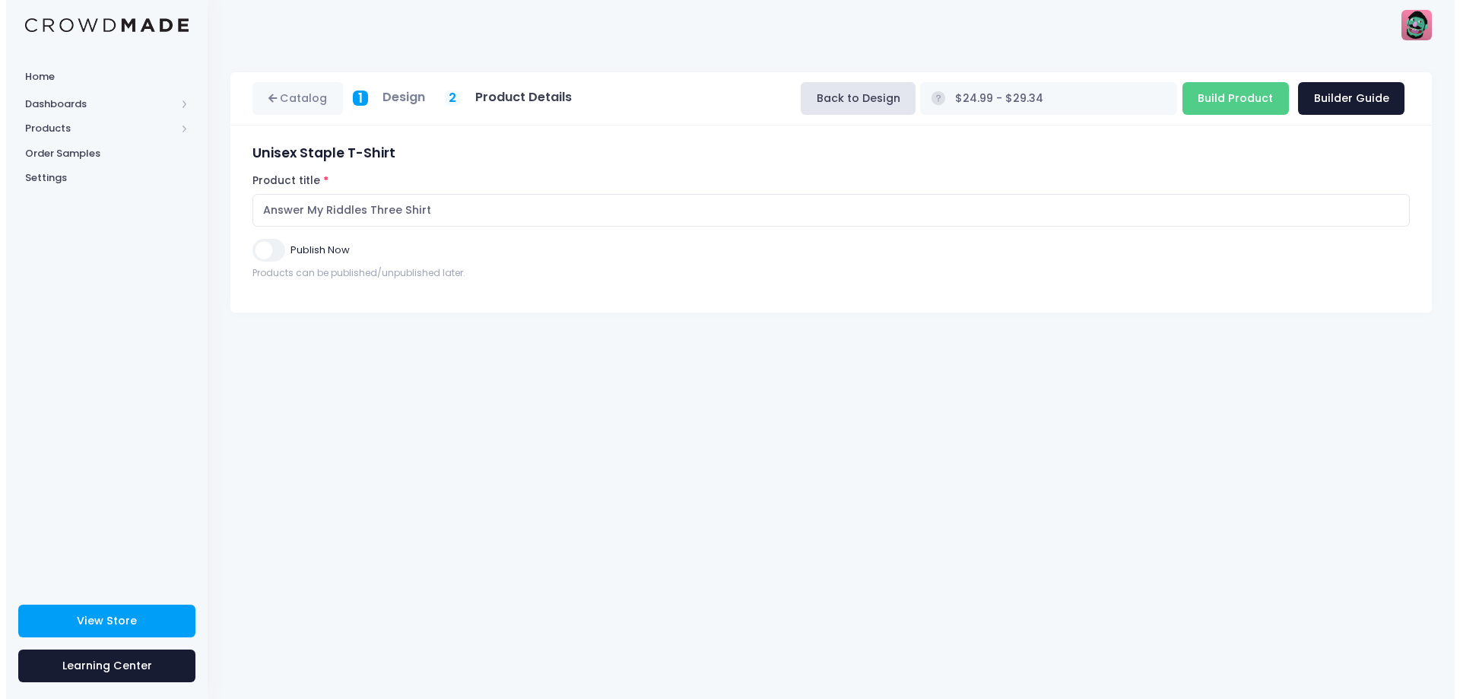
scroll to position [0, 0]
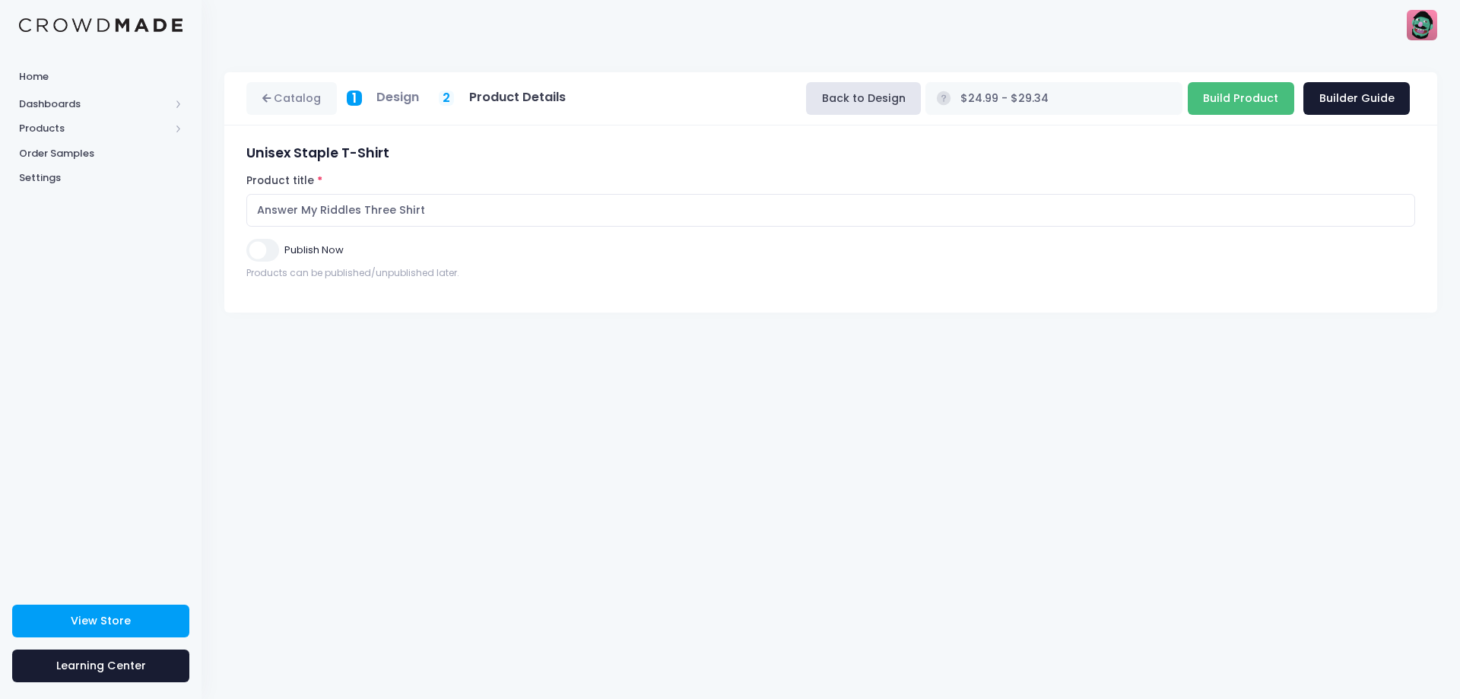
click at [1247, 100] on input "Build Product" at bounding box center [1241, 98] width 106 height 33
type input "Building product..."
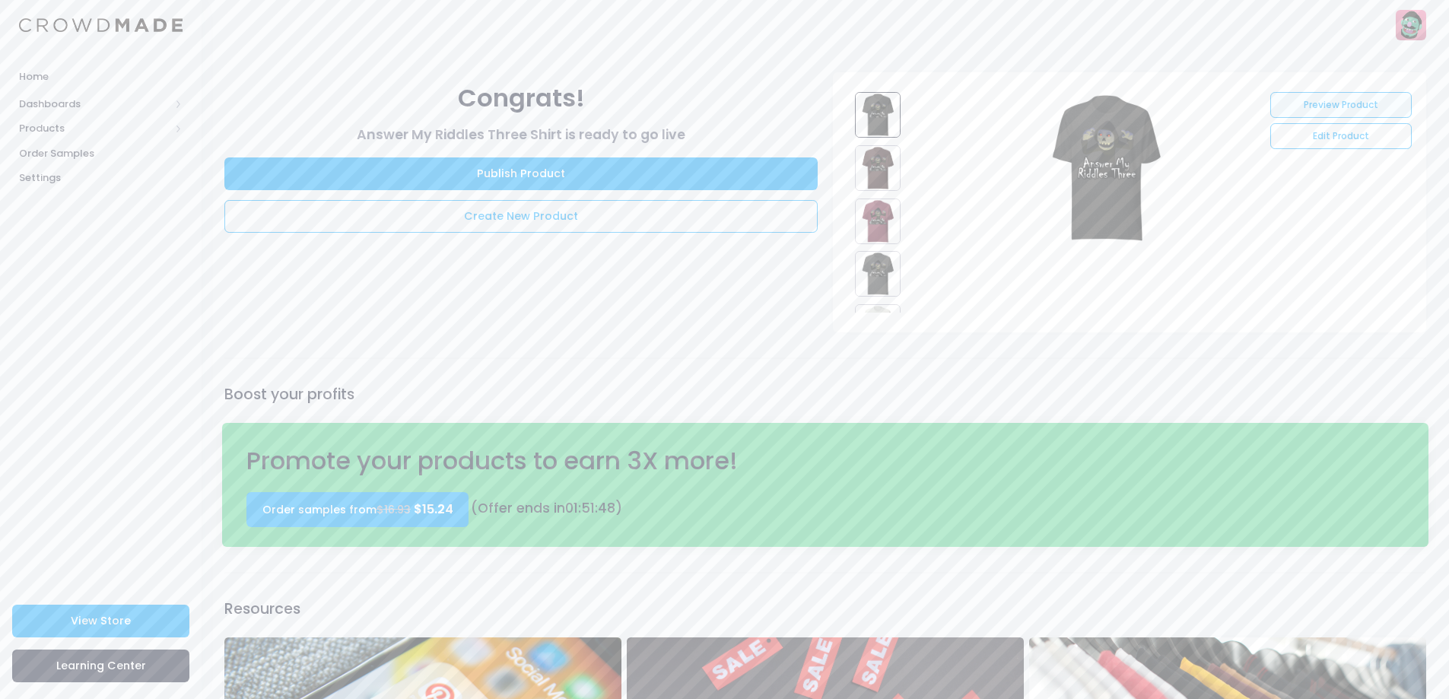
click at [1333, 106] on link "Preview Product" at bounding box center [1340, 105] width 141 height 26
click at [62, 130] on span "Products" at bounding box center [94, 128] width 151 height 15
click at [102, 174] on span "Product Editor" at bounding box center [113, 177] width 139 height 15
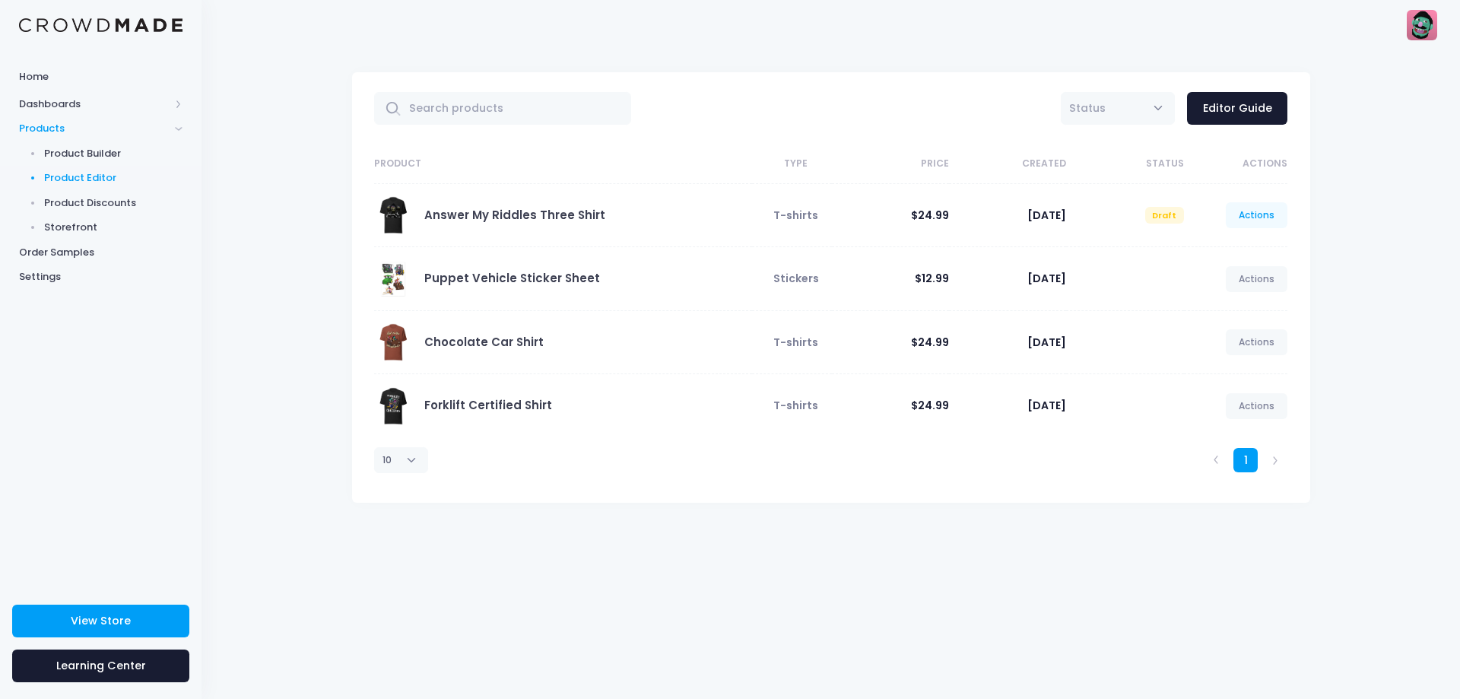
click at [1264, 214] on link "Actions" at bounding box center [1257, 215] width 62 height 26
click at [1368, 202] on div "All Active Draft Status Editor Guide Product Type Price Created Status Actions …" at bounding box center [831, 373] width 1258 height 649
click at [1175, 216] on span "Draft" at bounding box center [1164, 215] width 39 height 17
click at [1160, 108] on span "Status" at bounding box center [1118, 108] width 114 height 33
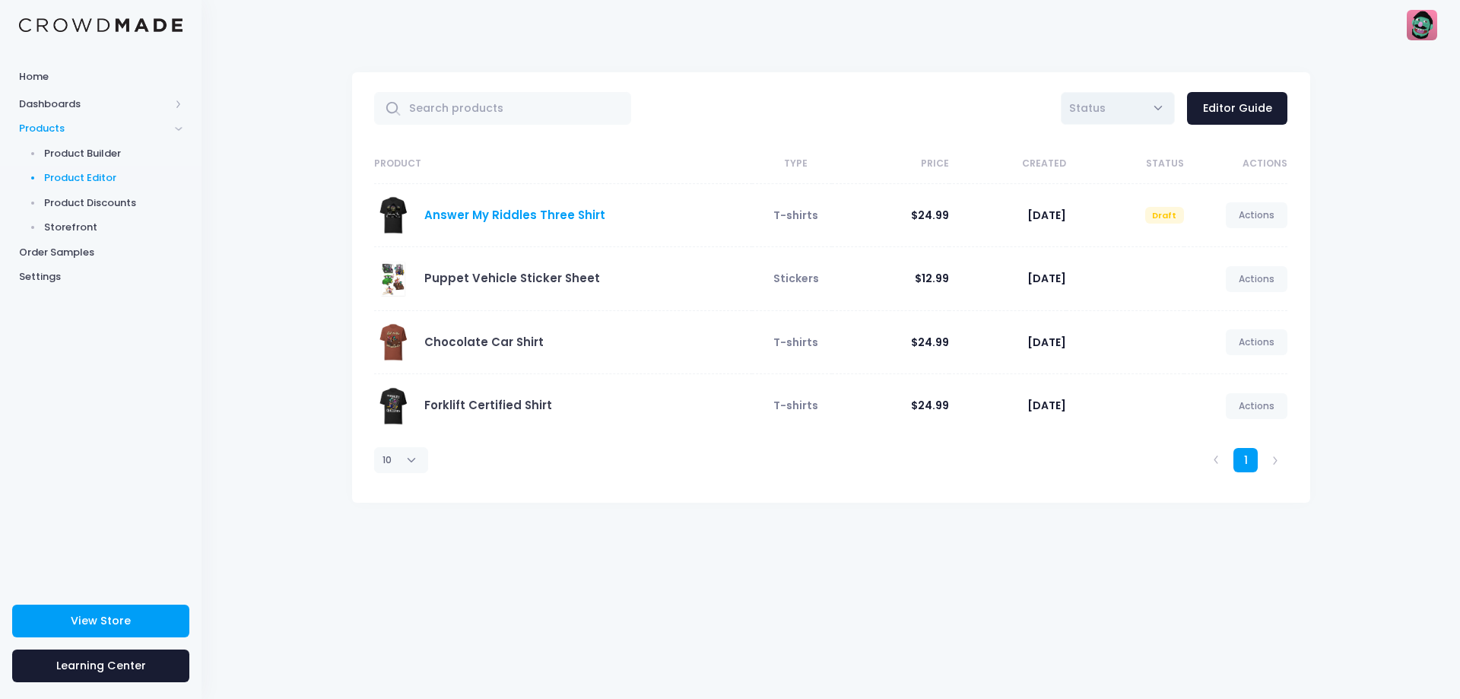
click at [561, 212] on link "Answer My Riddles Three Shirt" at bounding box center [514, 215] width 181 height 16
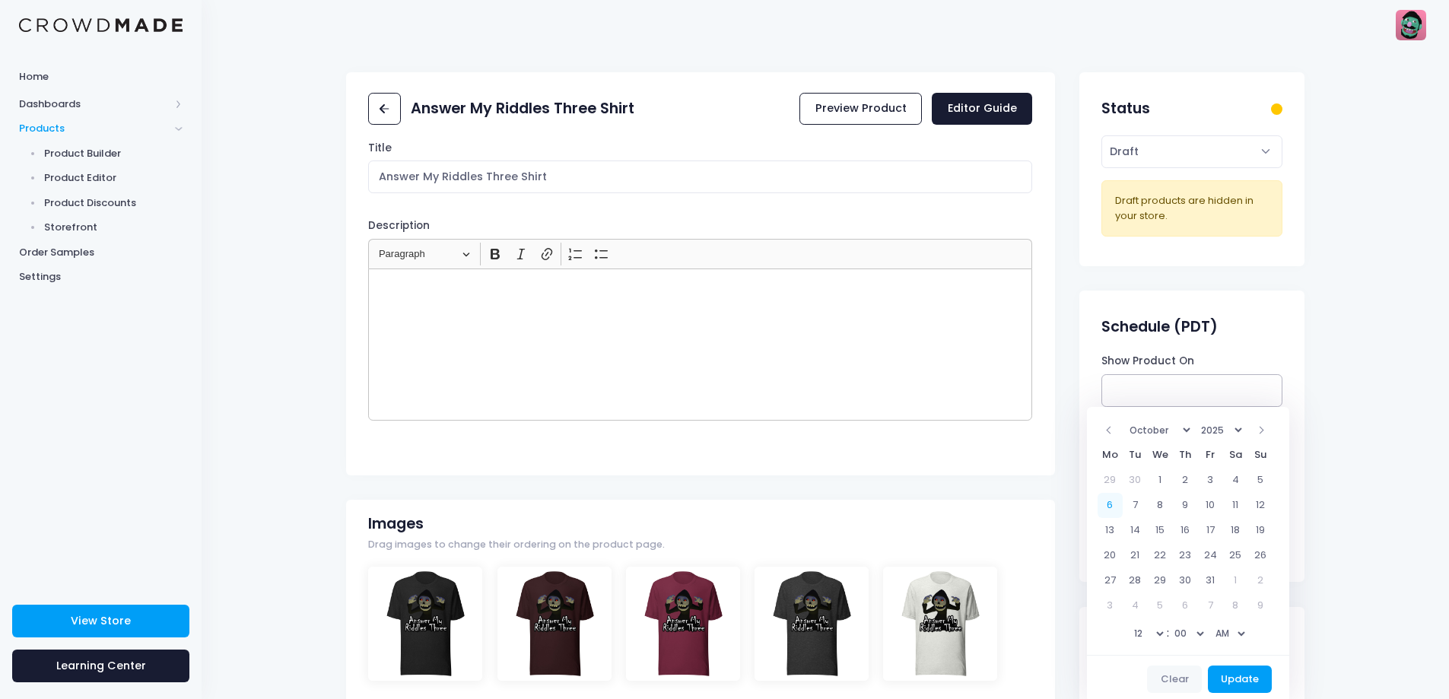
click at [1186, 382] on input "Show Product On" at bounding box center [1191, 390] width 180 height 33
click at [1249, 671] on button "Update" at bounding box center [1240, 678] width 65 height 27
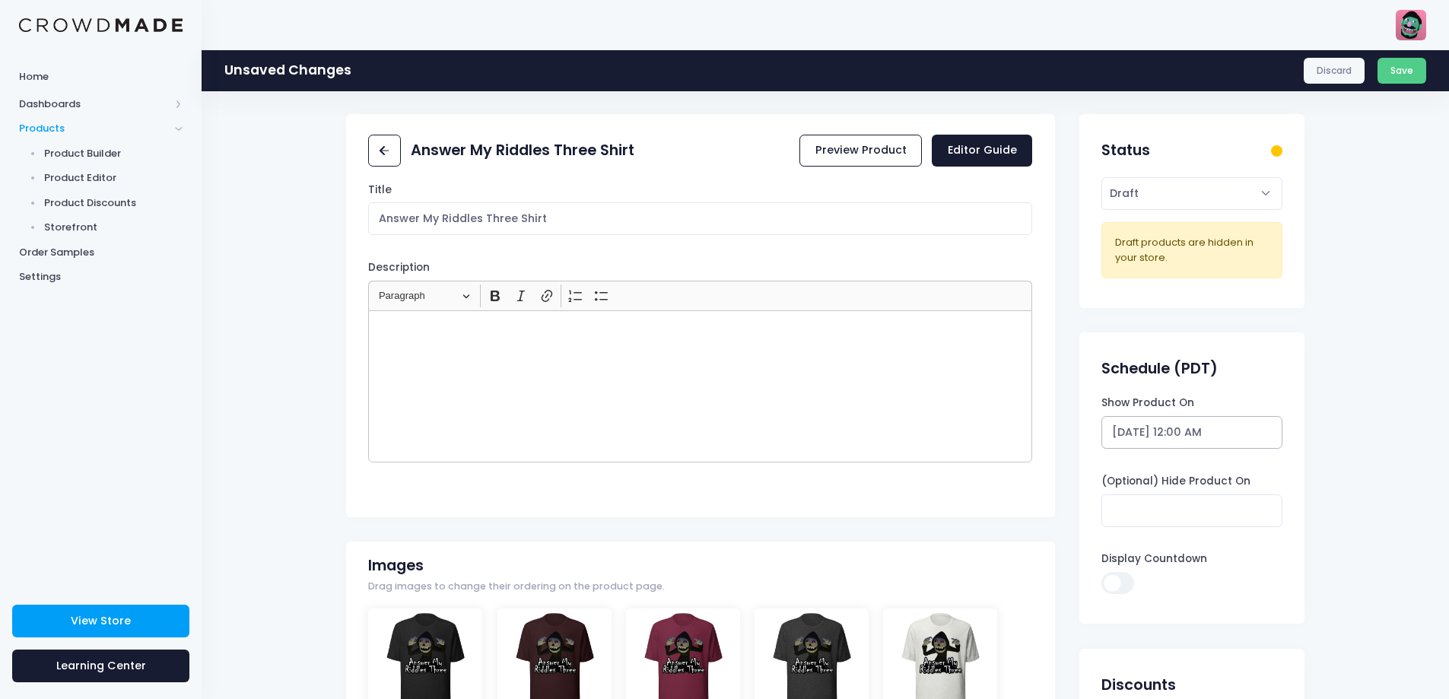
click at [1200, 433] on input "10/20/2025 12:00 AM" at bounding box center [1191, 432] width 180 height 33
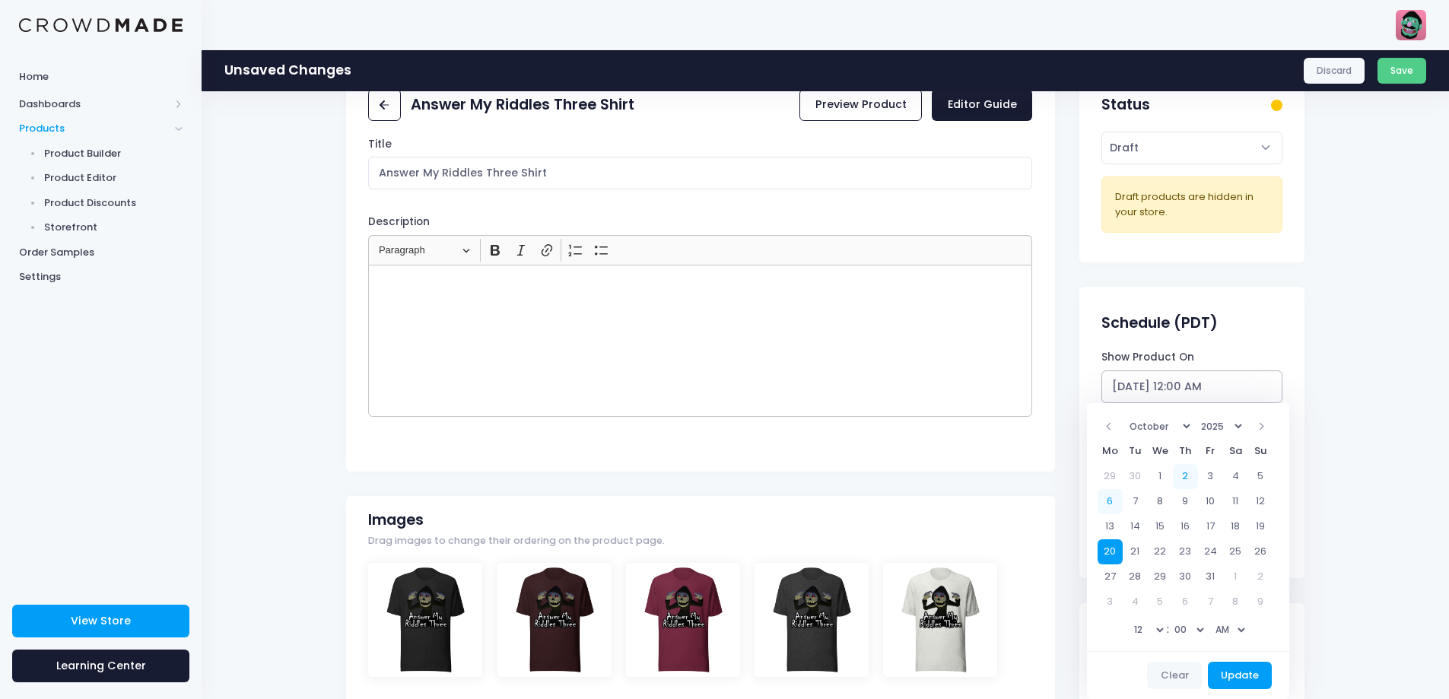
scroll to position [152, 0]
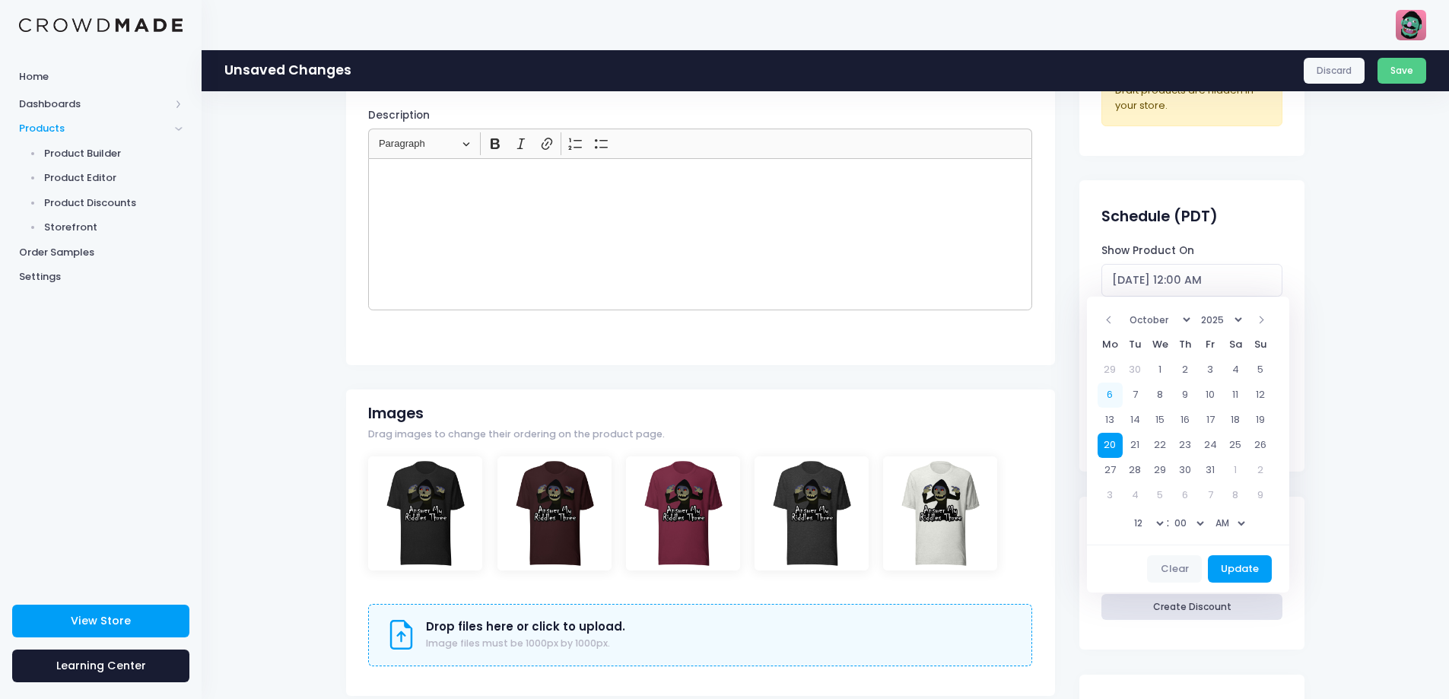
click at [1246, 525] on select "AM PM" at bounding box center [1229, 523] width 38 height 23
click at [1220, 512] on select "AM PM" at bounding box center [1229, 523] width 38 height 23
click at [1163, 519] on select "1 2 3 4 5 6 7 8 9 10 11 12" at bounding box center [1147, 523] width 38 height 23
click at [1262, 565] on button "Update" at bounding box center [1240, 568] width 65 height 27
type input "[DATE] 09:00 AM"
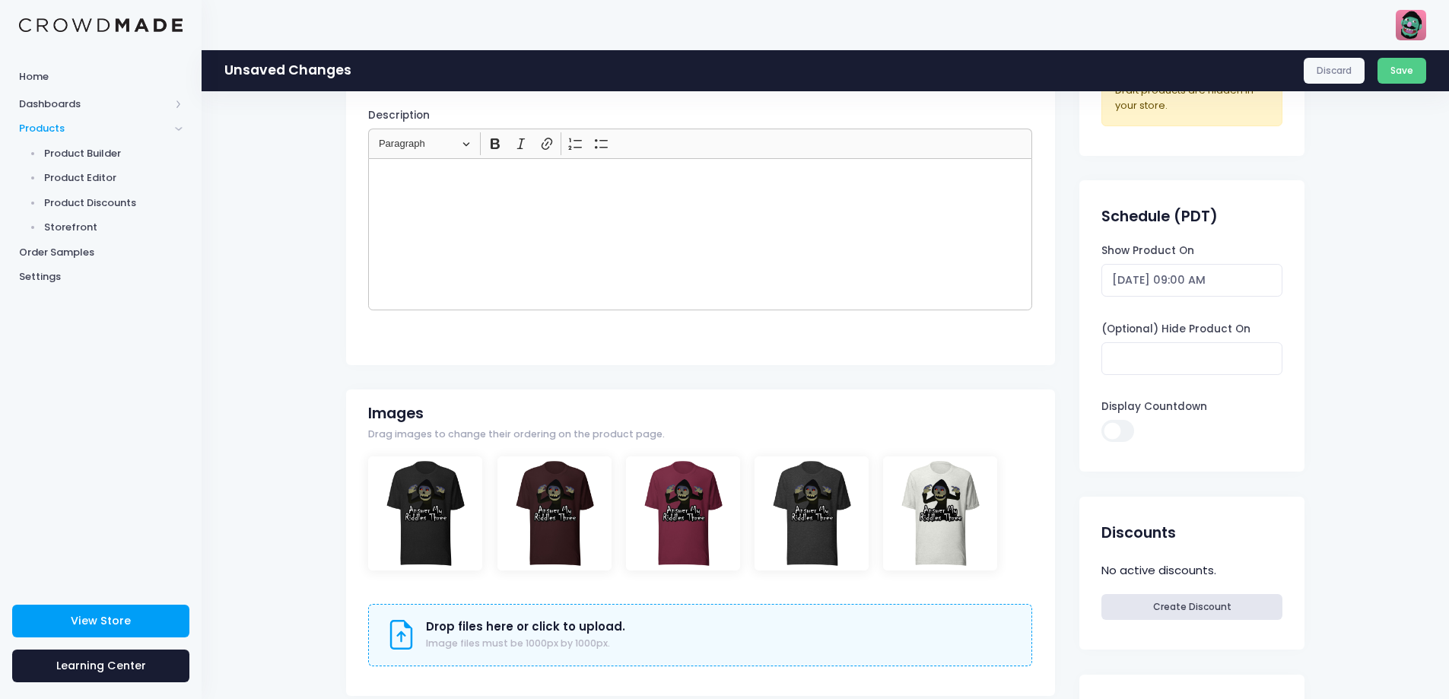
click at [1118, 434] on input "Display Countdown" at bounding box center [1117, 431] width 32 height 22
checkbox input "false"
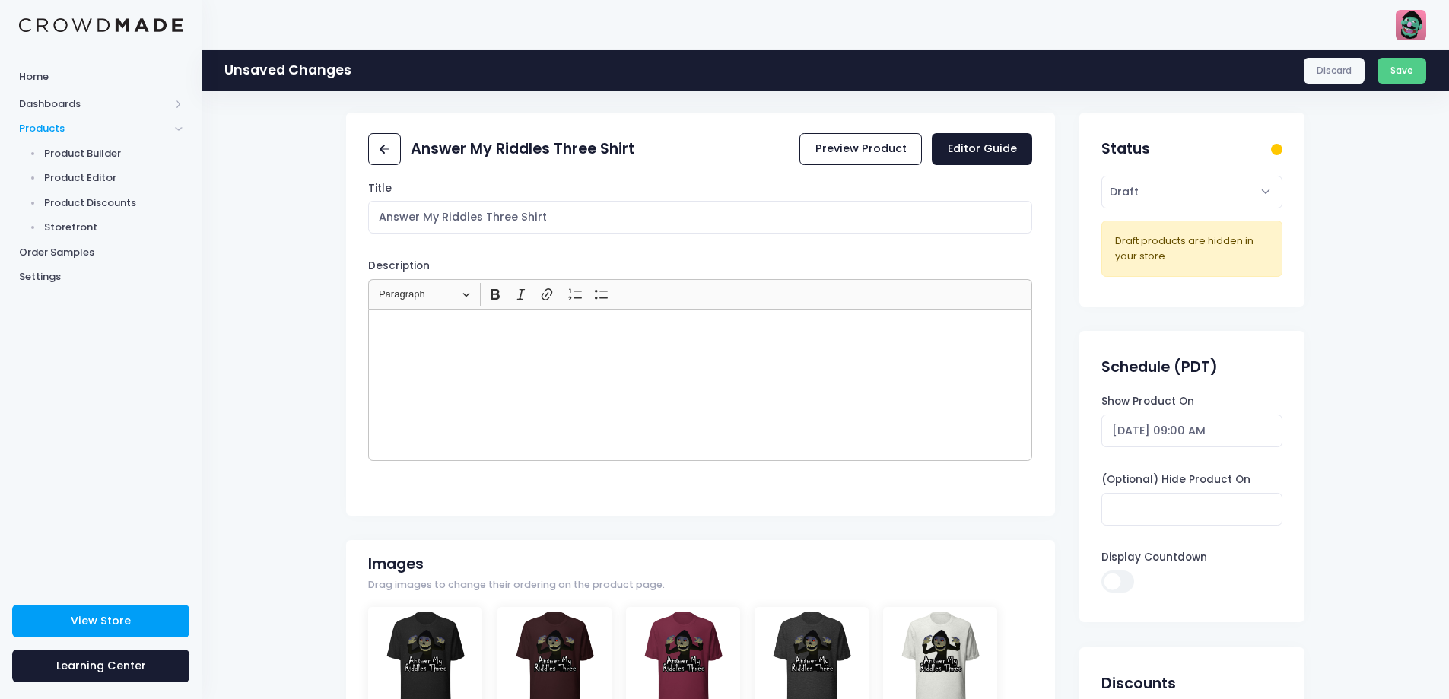
scroll to position [0, 0]
click at [1265, 196] on select "Active Draft" at bounding box center [1191, 193] width 180 height 33
drag, startPoint x: 1208, startPoint y: 367, endPoint x: 1183, endPoint y: 366, distance: 25.1
click at [1183, 366] on h2 "Schedule (PDT)" at bounding box center [1159, 368] width 116 height 17
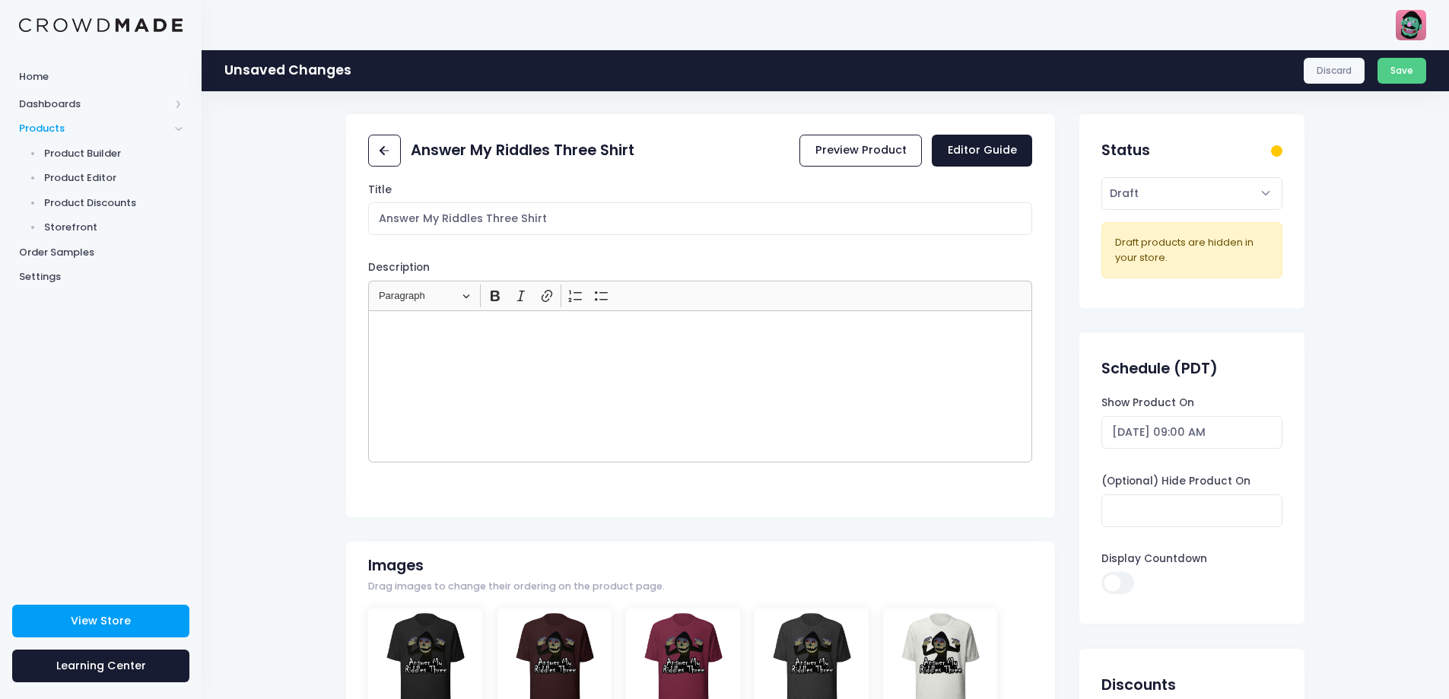
copy h2 "PDT"
click at [1405, 69] on button "Save" at bounding box center [1401, 71] width 49 height 26
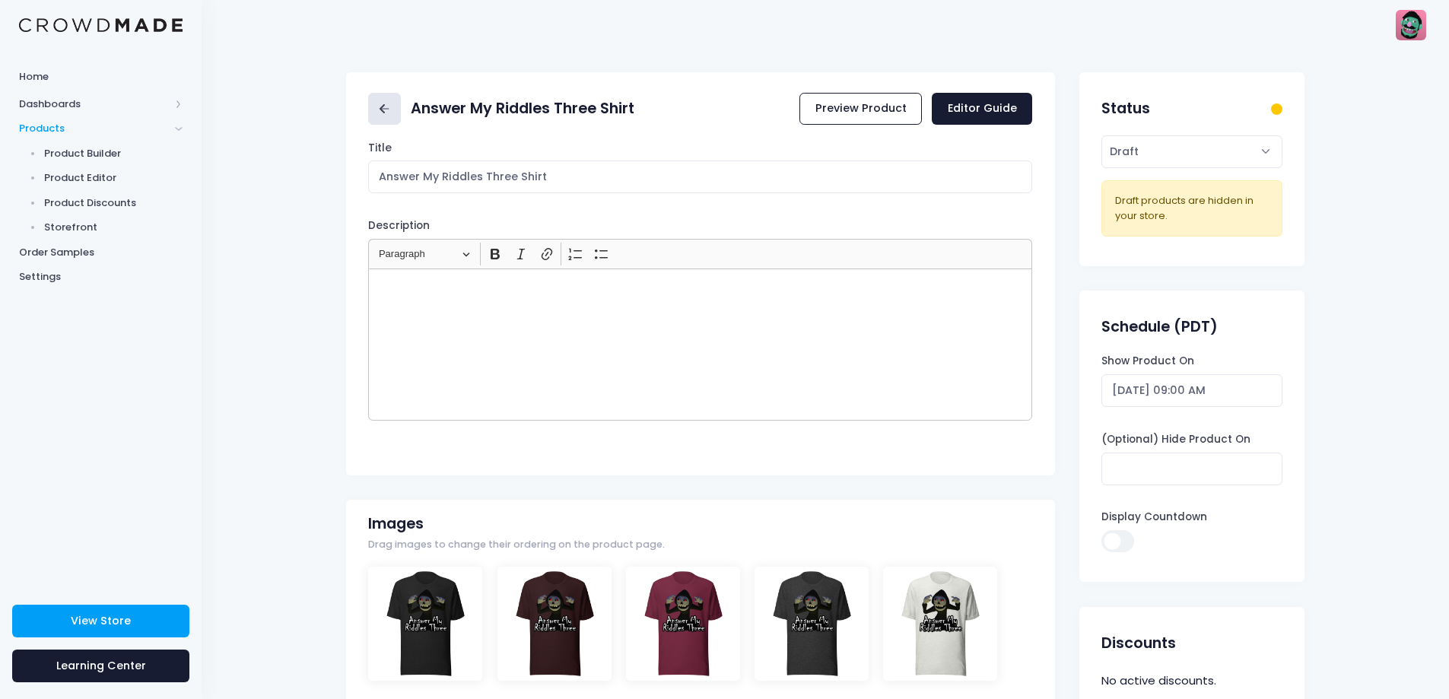
click at [392, 100] on icon at bounding box center [384, 108] width 17 height 17
